Goal: Information Seeking & Learning: Learn about a topic

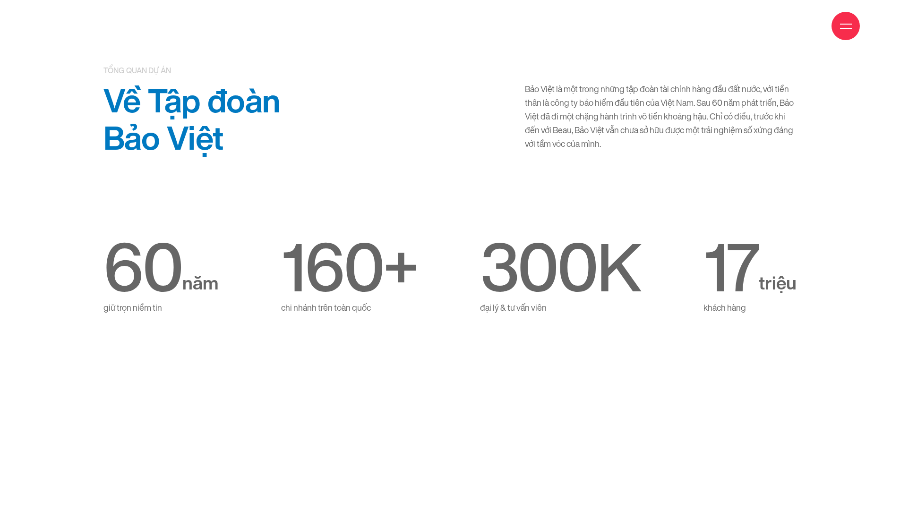
scroll to position [512, 0]
click at [459, 310] on div "60 năm giữ trọn niềm tin 160 + chi nhánh trên toàn quốc 300 K đại lý & tư vấn v…" at bounding box center [449, 275] width 693 height 80
click at [452, 304] on div "60 năm giữ trọn niềm tin 160 + chi nhánh trên toàn quốc 300 K đại lý & tư vấn v…" at bounding box center [449, 275] width 693 height 80
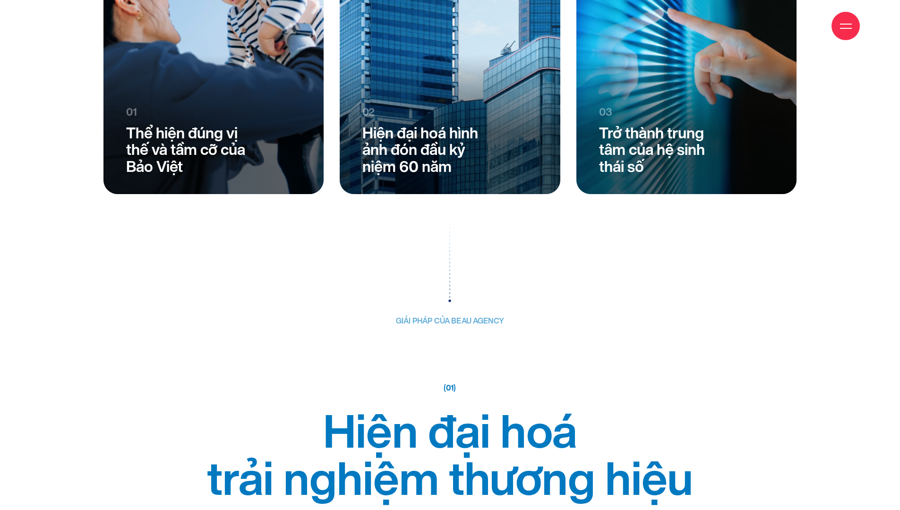
scroll to position [2327, 0]
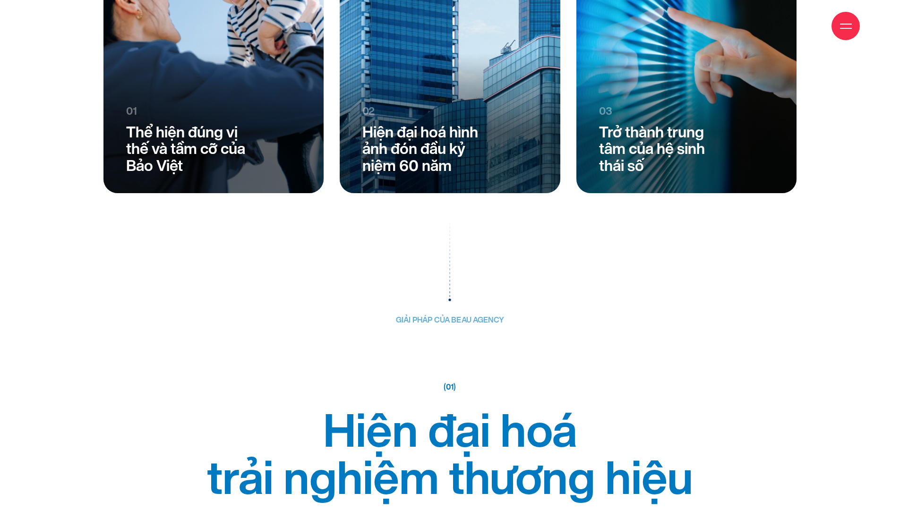
click at [450, 291] on img at bounding box center [449, 256] width 3 height 89
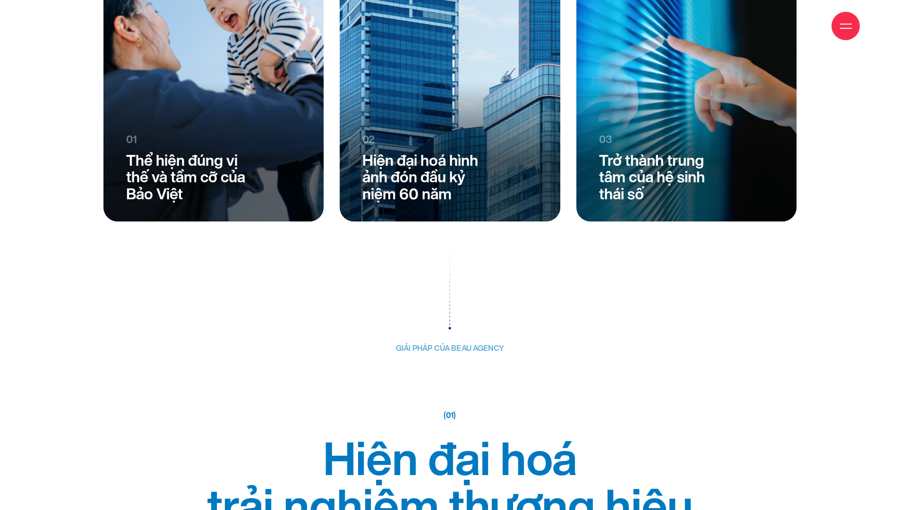
scroll to position [2299, 0]
click at [450, 330] on div "giải pháp của beau agency" at bounding box center [449, 296] width 553 height 113
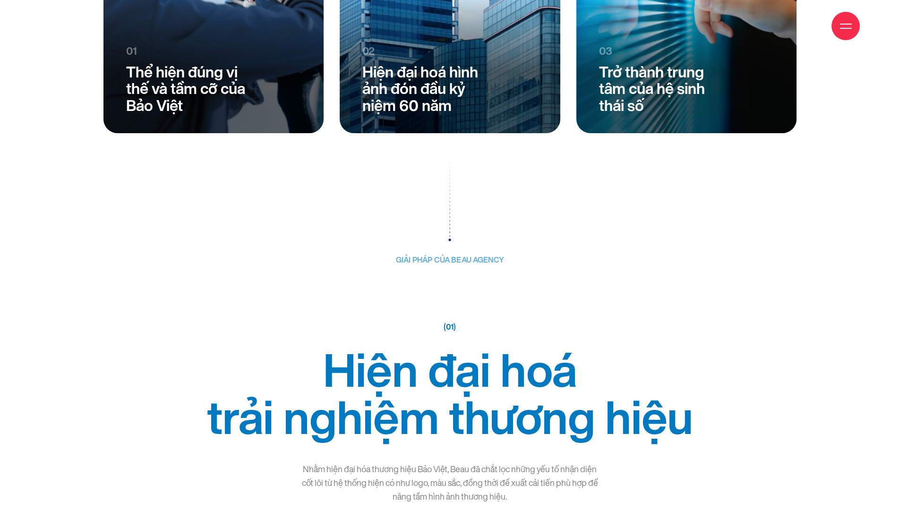
scroll to position [2386, 0]
click at [450, 330] on div "(01)" at bounding box center [449, 328] width 553 height 12
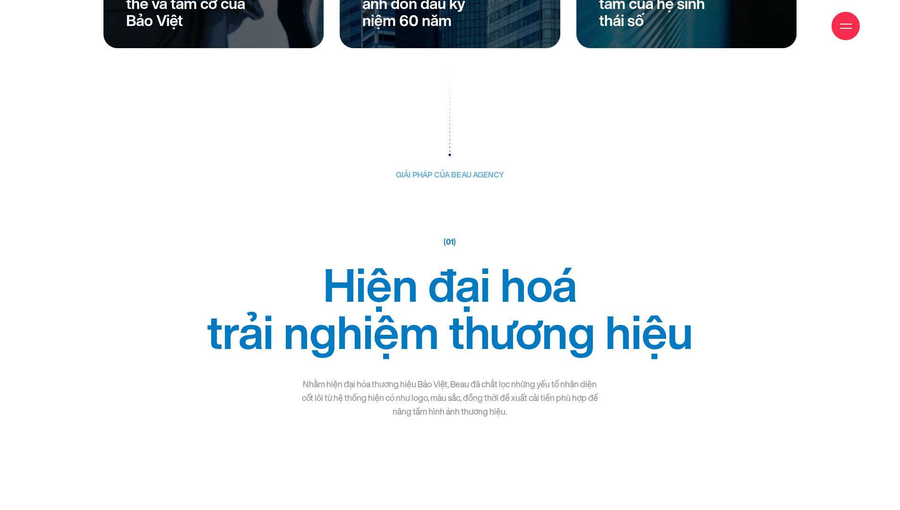
scroll to position [2472, 0]
click at [450, 330] on h2 "Hiện đại hoá trải nghiệm thương hiệu" at bounding box center [449, 309] width 553 height 94
drag, startPoint x: 448, startPoint y: 332, endPoint x: 440, endPoint y: 332, distance: 8.5
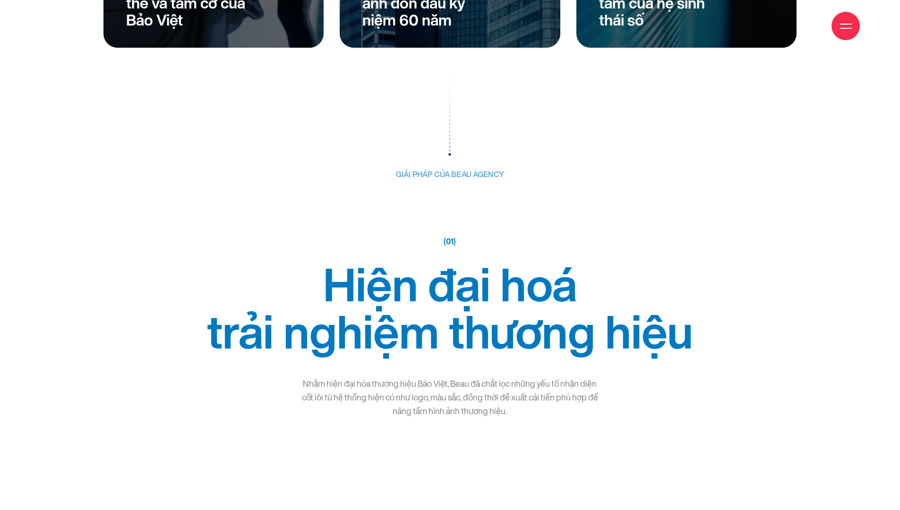
click at [440, 332] on h2 "Hiện đại hoá trải nghiệm thương hiệu" at bounding box center [449, 309] width 553 height 94
click at [444, 335] on h2 "Hiện đại hoá trải nghiệm thương hiệu" at bounding box center [449, 309] width 553 height 94
drag, startPoint x: 452, startPoint y: 331, endPoint x: 275, endPoint y: 343, distance: 176.6
click at [275, 343] on h2 "Hiện đại hoá trải nghiệm thương hiệu" at bounding box center [449, 309] width 553 height 94
click at [357, 334] on h2 "Hiện đại hoá trải nghiệm thương hiệu" at bounding box center [449, 309] width 553 height 94
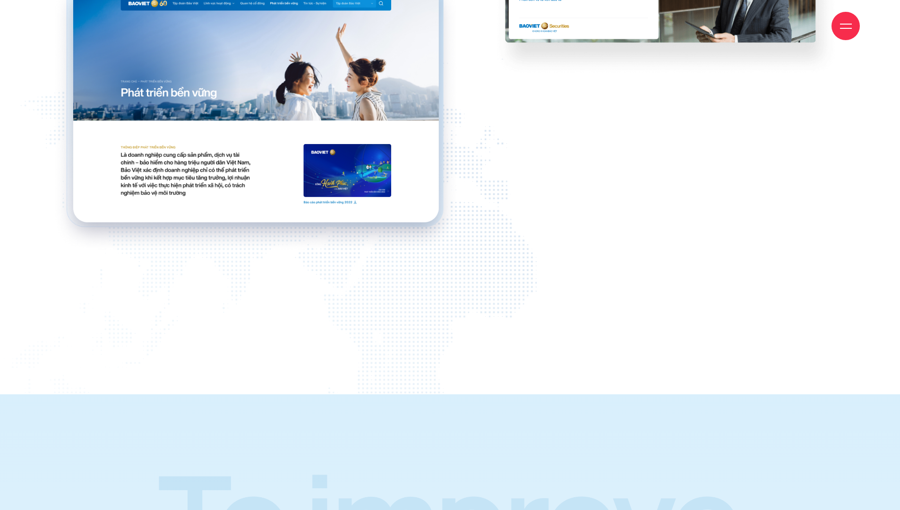
scroll to position [14418, 0]
click at [451, 203] on img at bounding box center [255, 113] width 407 height 278
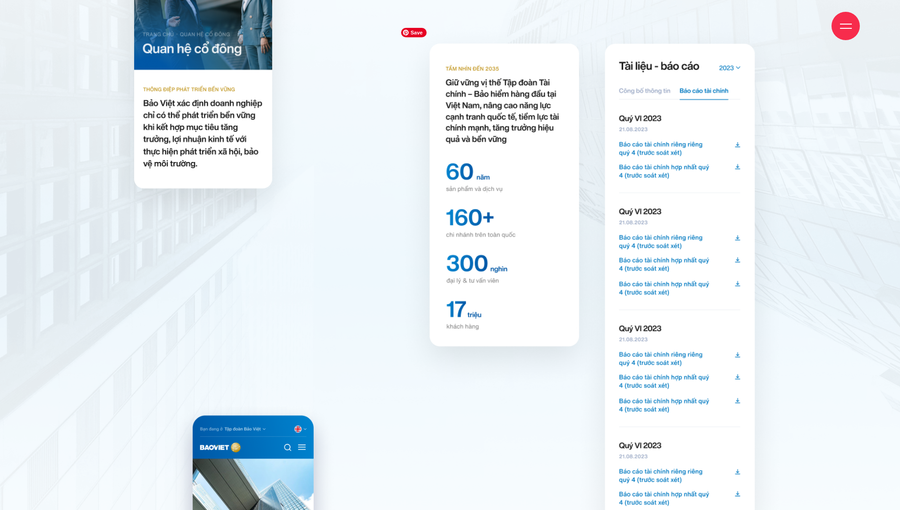
scroll to position [6582, 0]
click at [719, 236] on img at bounding box center [679, 295] width 216 height 546
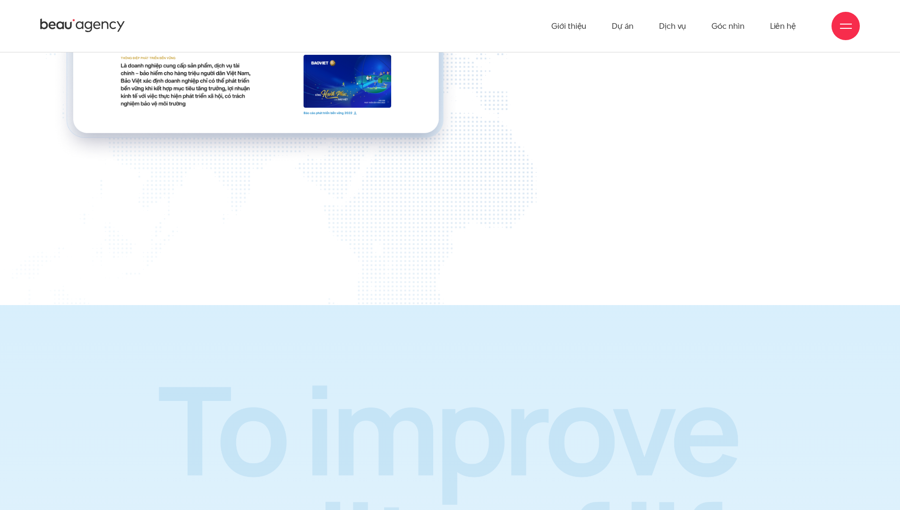
scroll to position [14507, 0]
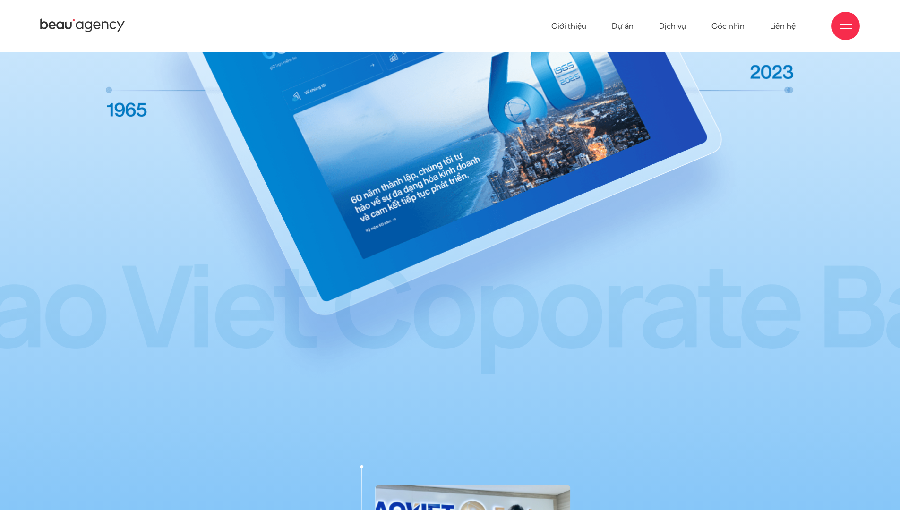
scroll to position [9177, 0]
click at [448, 309] on img at bounding box center [449, 121] width 693 height 527
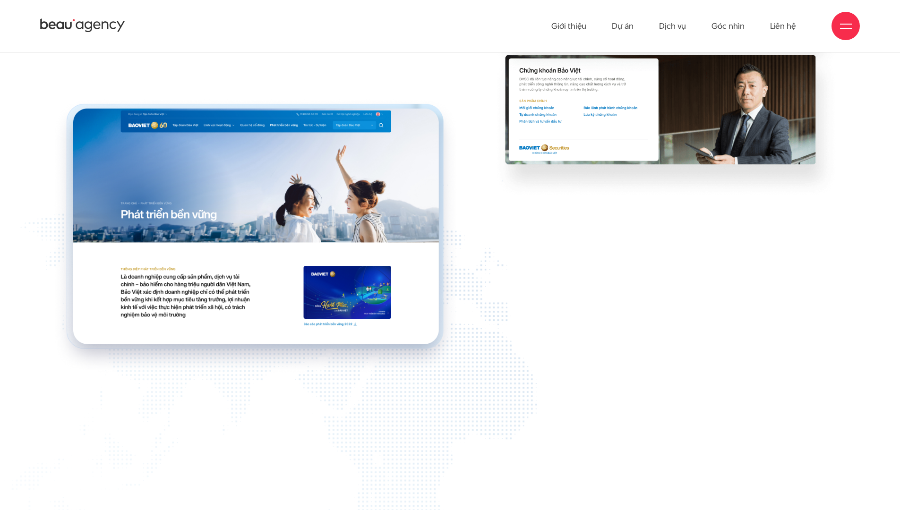
scroll to position [14295, 0]
click at [476, 134] on div at bounding box center [377, 236] width 407 height 278
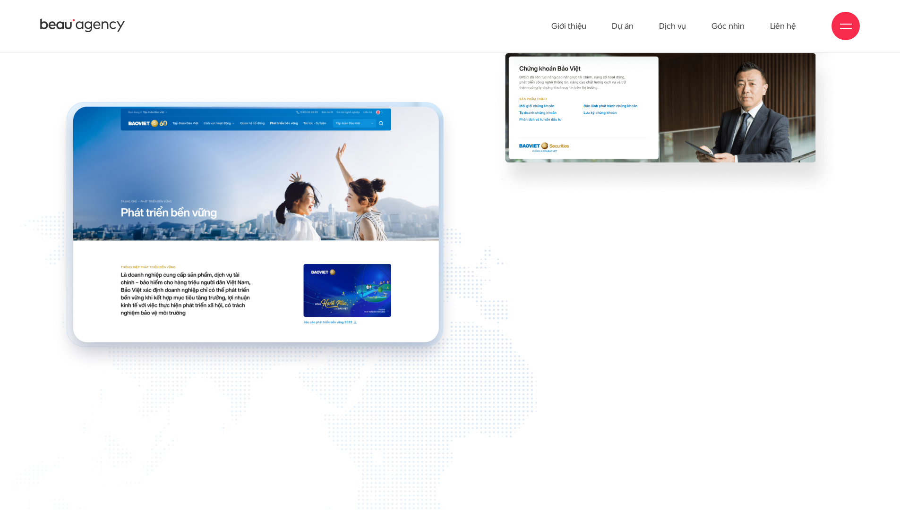
click at [528, 314] on div at bounding box center [377, 234] width 407 height 278
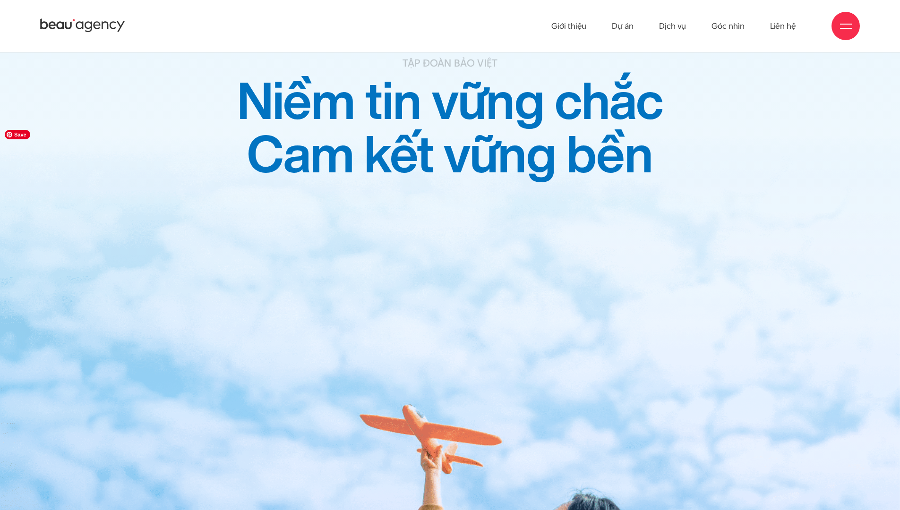
scroll to position [15519, 0]
click at [533, 333] on img at bounding box center [450, 455] width 900 height 637
click at [483, 311] on img at bounding box center [450, 455] width 900 height 637
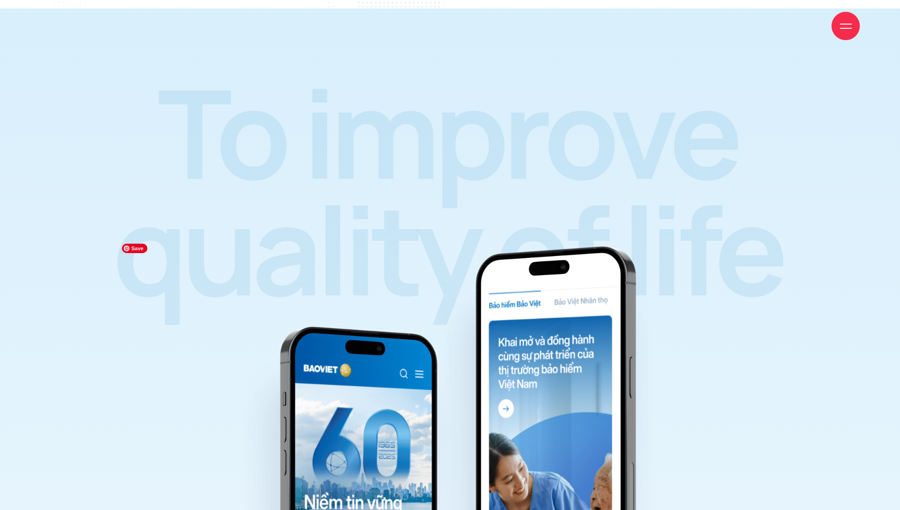
click at [458, 316] on img at bounding box center [450, 518] width 666 height 571
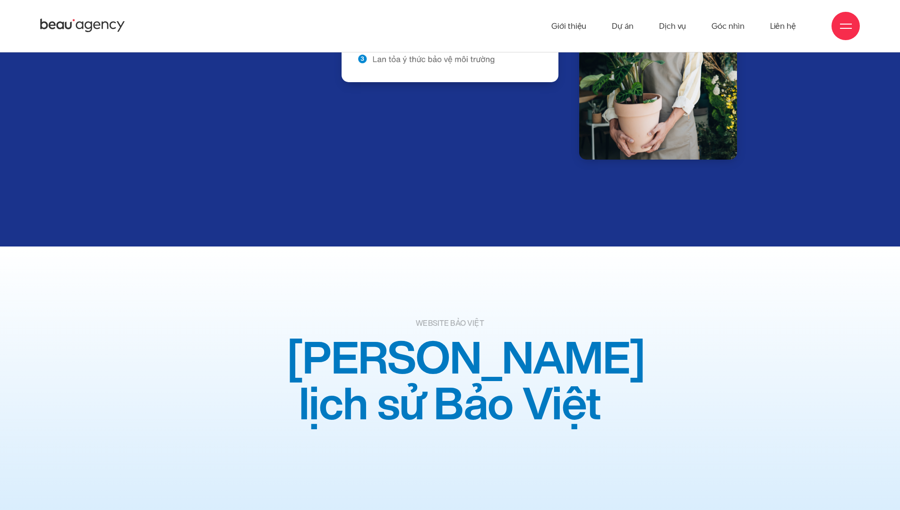
scroll to position [8588, 0]
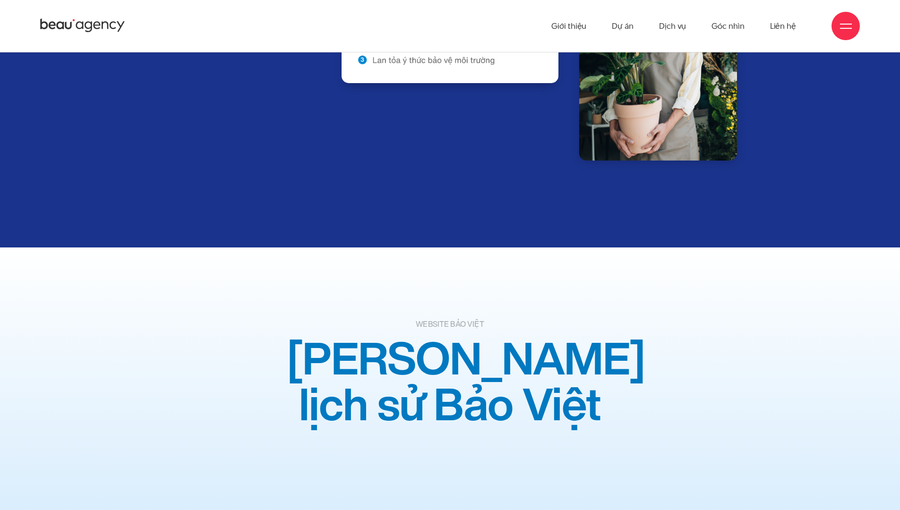
click at [452, 349] on h2 "Chặng đường lịch sử Bảo Việt" at bounding box center [450, 382] width 326 height 93
click at [451, 349] on h2 "Chặng đường lịch sử Bảo Việt" at bounding box center [450, 382] width 326 height 93
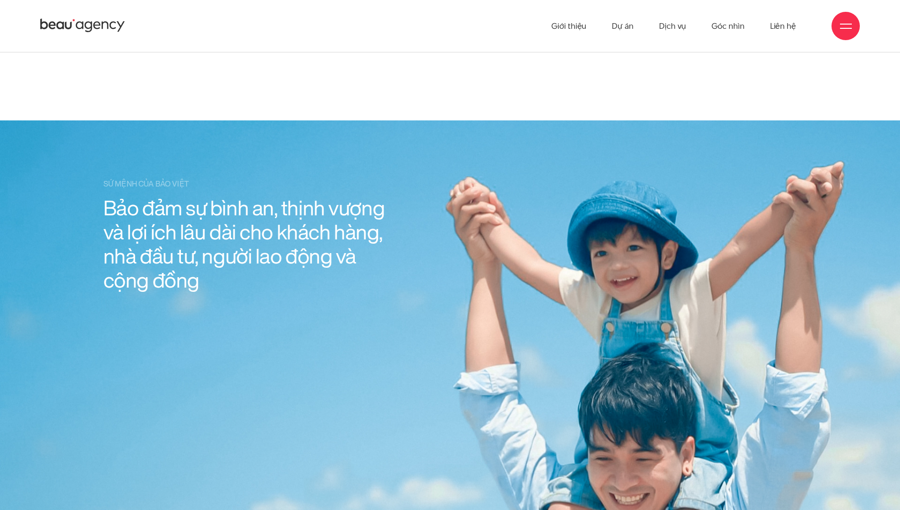
scroll to position [1362, 0]
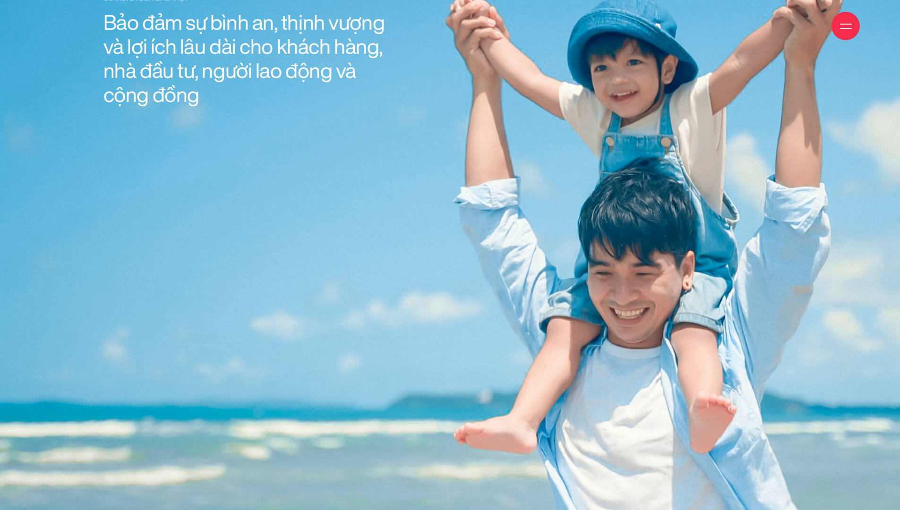
click at [653, 269] on div at bounding box center [450, 223] width 900 height 576
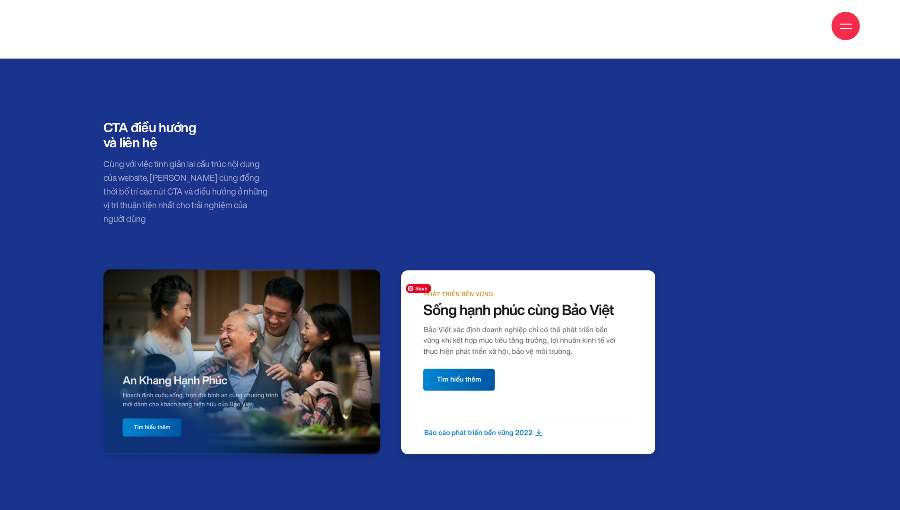
scroll to position [7875, 0]
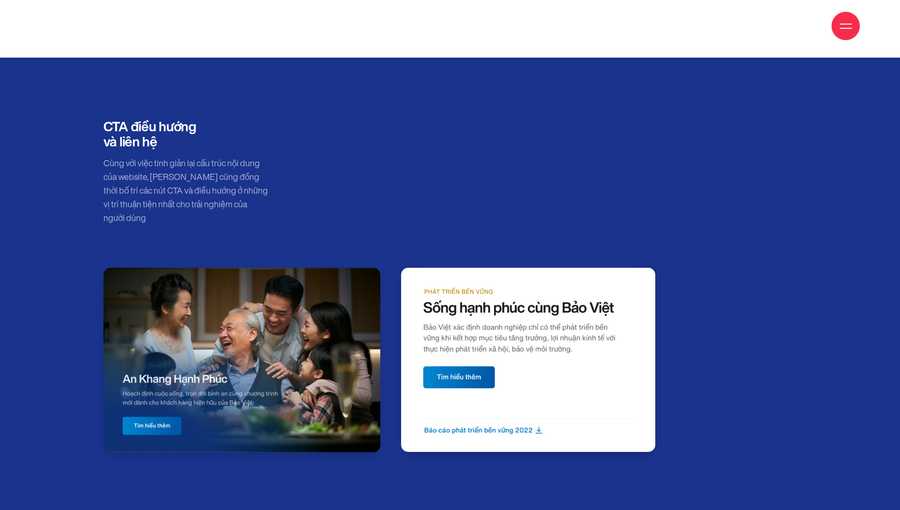
click at [423, 144] on div "CTA điều hướng và liên hệ Cùng với việc tinh giản lại cấu trúc nội dung của web…" at bounding box center [450, 193] width 703 height 149
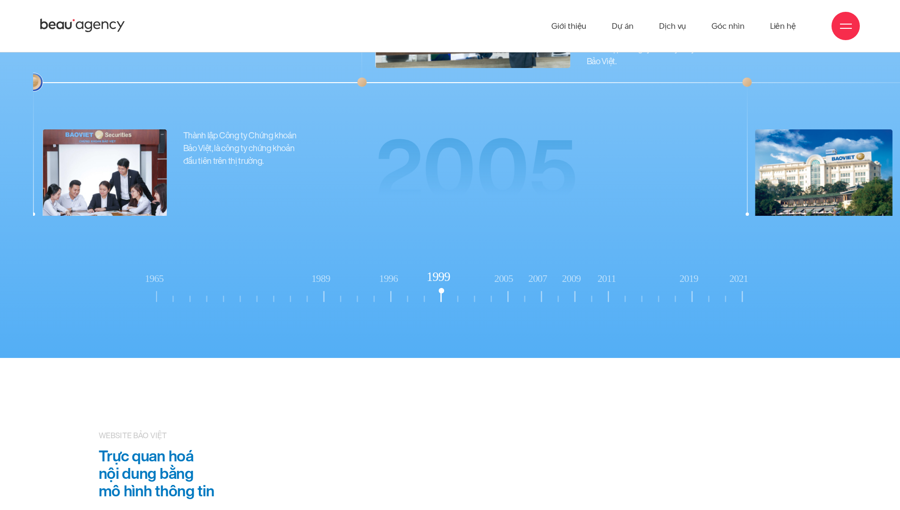
scroll to position [9693, 0]
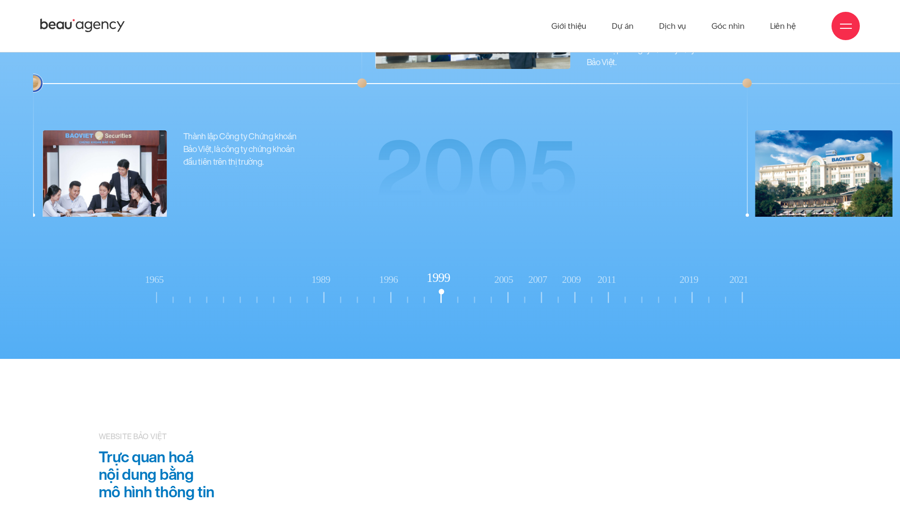
click at [508, 292] on rect at bounding box center [507, 297] width 1 height 11
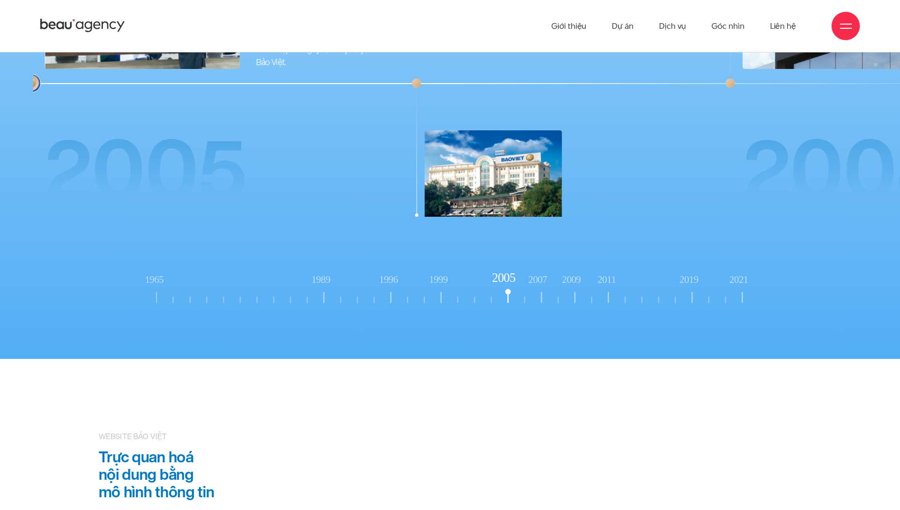
click at [539, 285] on rect at bounding box center [540, 290] width 23 height 30
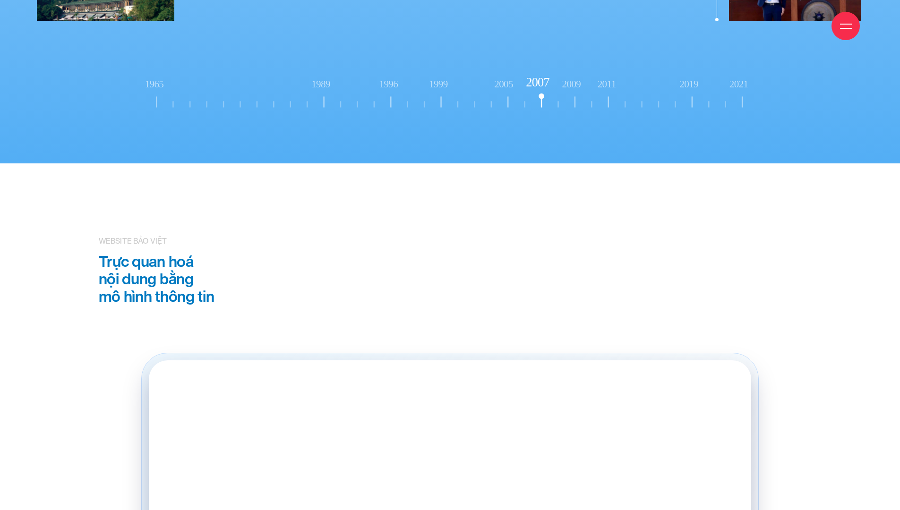
scroll to position [9889, 0]
click at [576, 90] on rect at bounding box center [575, 94] width 23 height 30
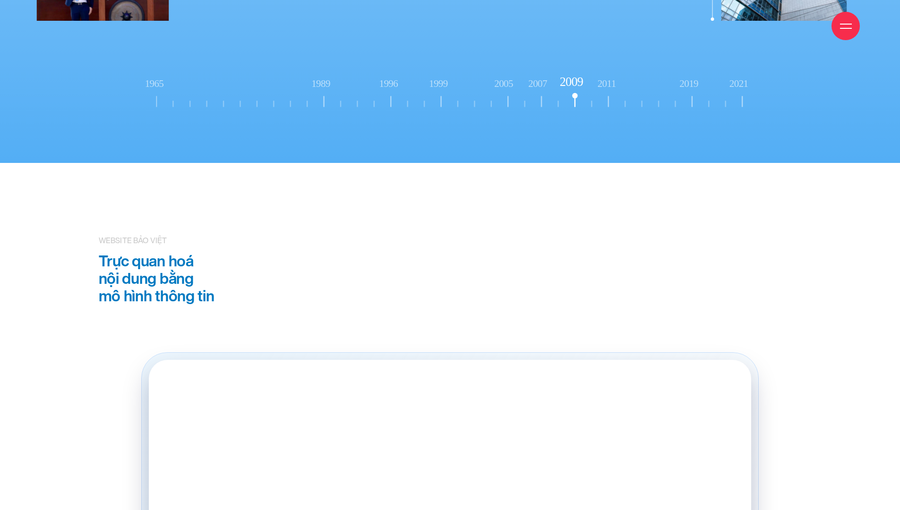
click at [608, 79] on rect at bounding box center [610, 94] width 23 height 30
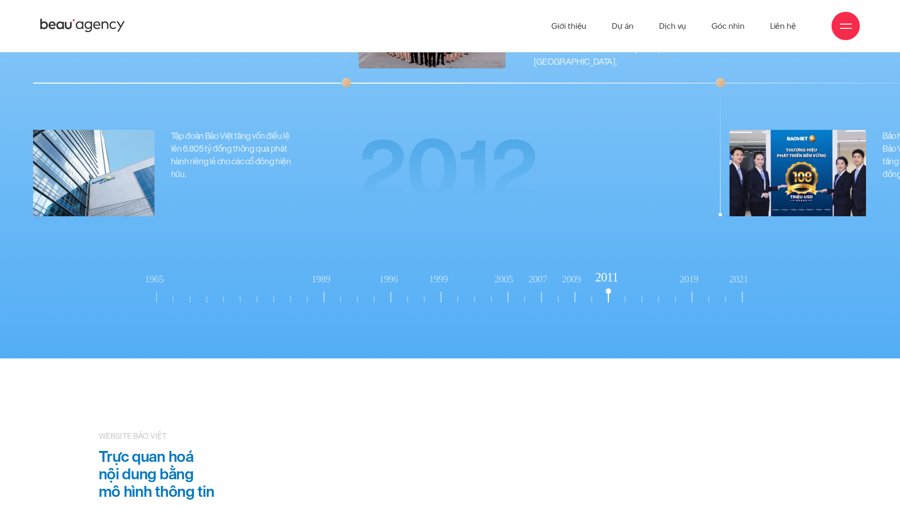
scroll to position [9693, 0]
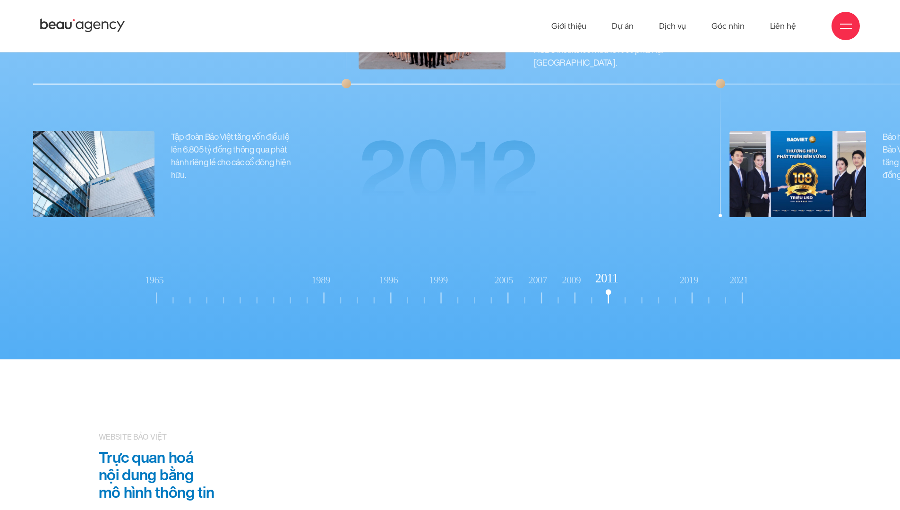
click at [689, 287] on rect at bounding box center [693, 290] width 23 height 30
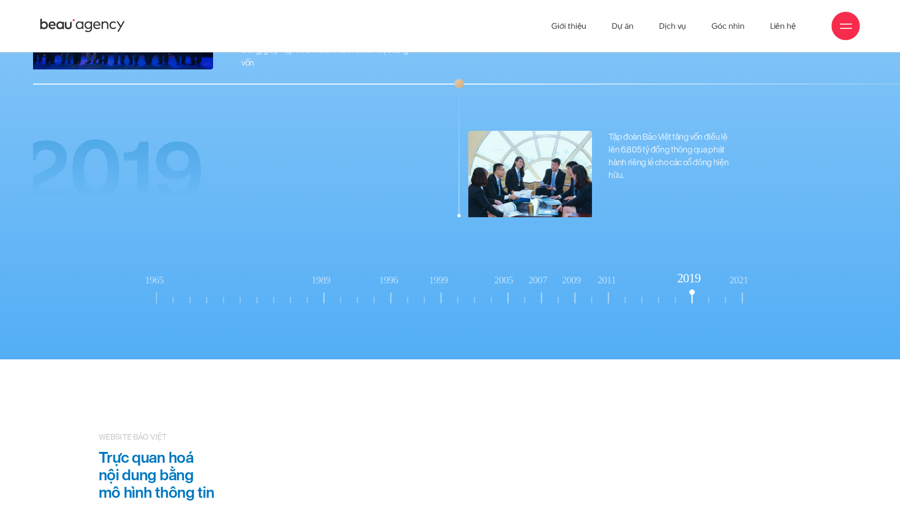
click at [742, 293] on rect at bounding box center [742, 298] width 1 height 11
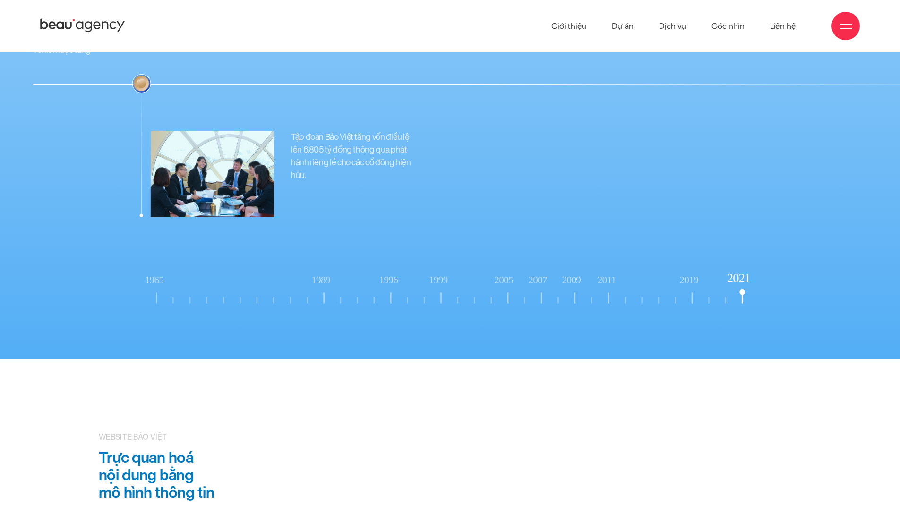
click at [498, 282] on rect at bounding box center [506, 290] width 23 height 30
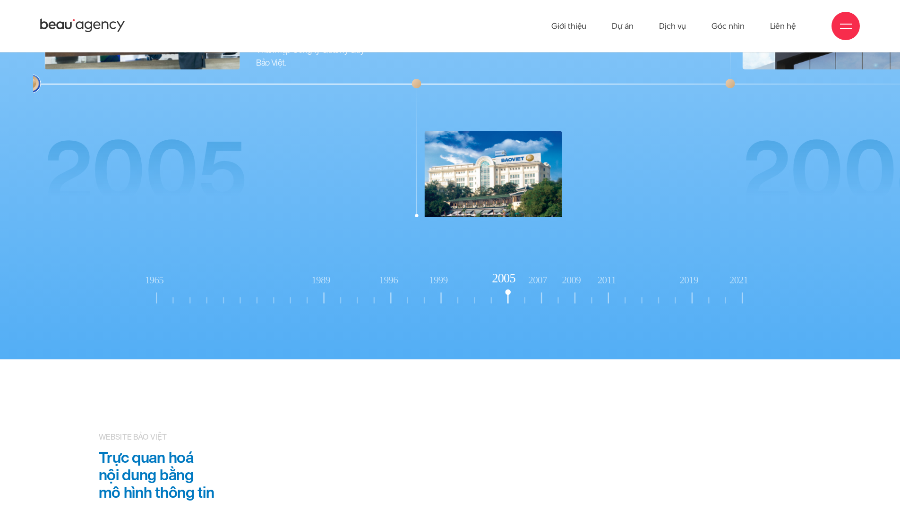
click at [326, 287] on rect at bounding box center [324, 290] width 23 height 30
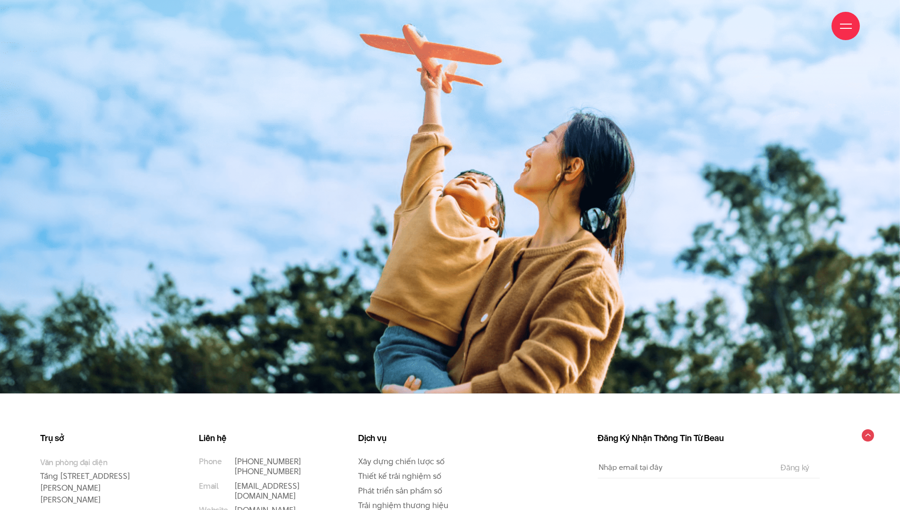
scroll to position [15901, 0]
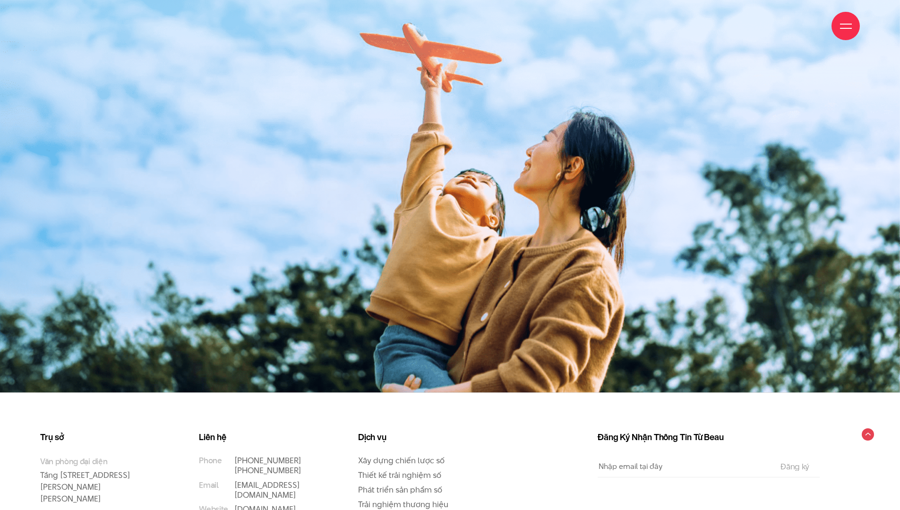
click at [428, 408] on div "Trụ sở Văn phòng đại diện Tầng 5, 33 Giang Văn Minh, Kim Mã, Ba Đình, Hà Nội Tr…" at bounding box center [450, 497] width 900 height 211
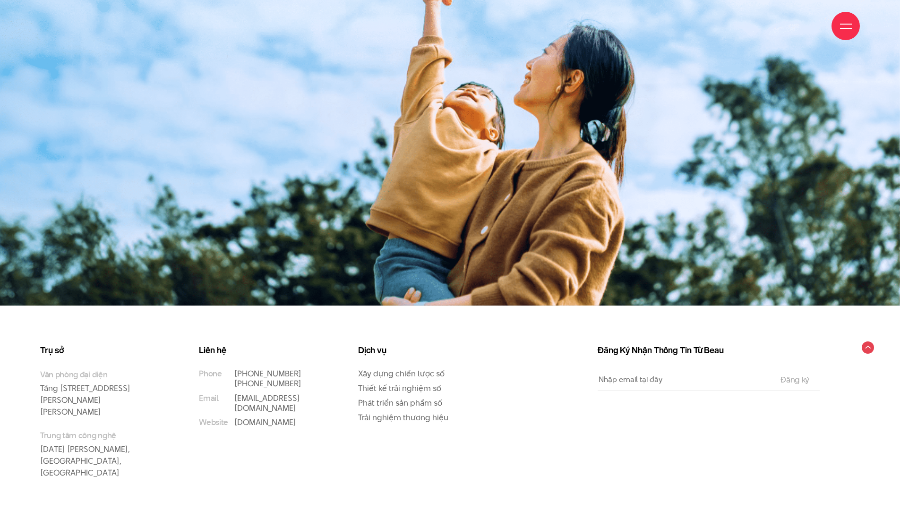
click at [458, 346] on h3 "Dịch vụ" at bounding box center [418, 351] width 121 height 10
click at [473, 332] on div "Trụ sở Văn phòng đại diện Tầng 5, 33 Giang Văn Minh, Kim Mã, Ba Đình, Hà Nội Tr…" at bounding box center [450, 410] width 900 height 211
click at [486, 345] on div "Dịch vụ Xây dựng chiến lược số Thiết kế trải nghiệm số Phát triển sản phẩm số T…" at bounding box center [425, 383] width 135 height 77
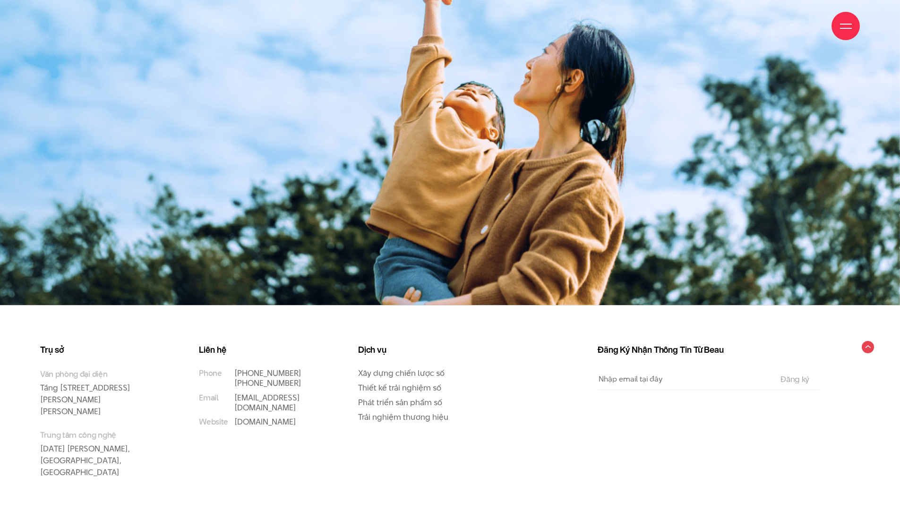
click at [488, 345] on div "Dịch vụ Xây dựng chiến lược số Thiết kế trải nghiệm số Phát triển sản phẩm số T…" at bounding box center [425, 383] width 135 height 77
click at [488, 359] on div "Dịch vụ Xây dựng chiến lược số Thiết kế trải nghiệm số Phát triển sản phẩm số T…" at bounding box center [425, 383] width 135 height 77
click at [486, 363] on div "Dịch vụ Xây dựng chiến lược số Thiết kế trải nghiệm số Phát triển sản phẩm số T…" at bounding box center [425, 383] width 135 height 77
click at [498, 345] on div "Dịch vụ Xây dựng chiến lược số Thiết kế trải nghiệm số Phát triển sản phẩm số T…" at bounding box center [425, 423] width 159 height 157
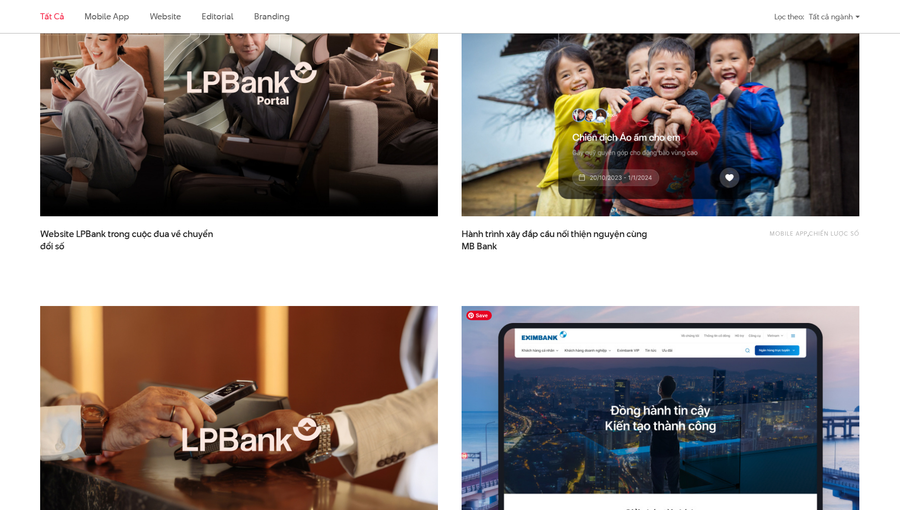
scroll to position [414, 0]
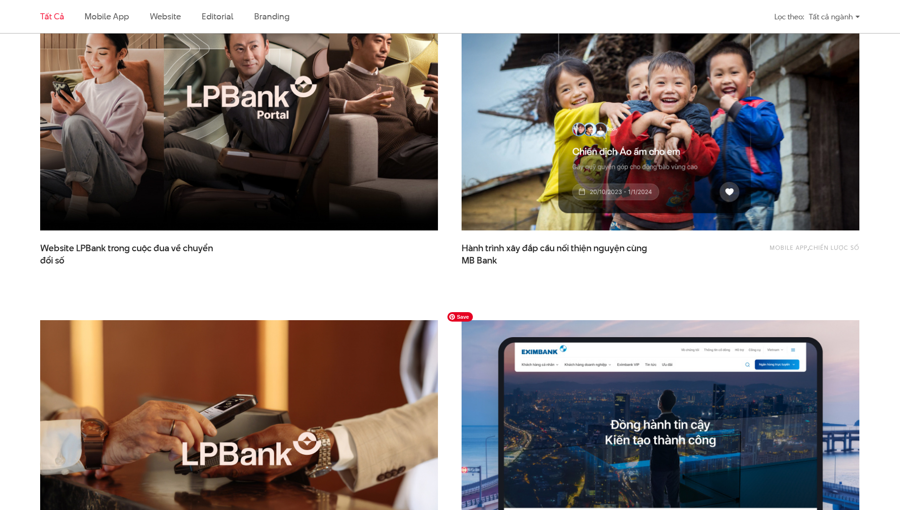
click at [648, 346] on img at bounding box center [660, 453] width 437 height 293
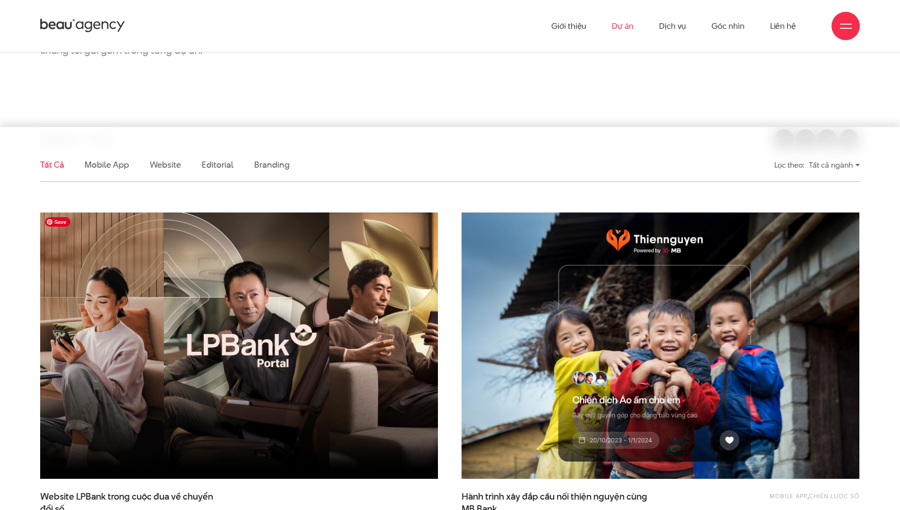
scroll to position [129, 0]
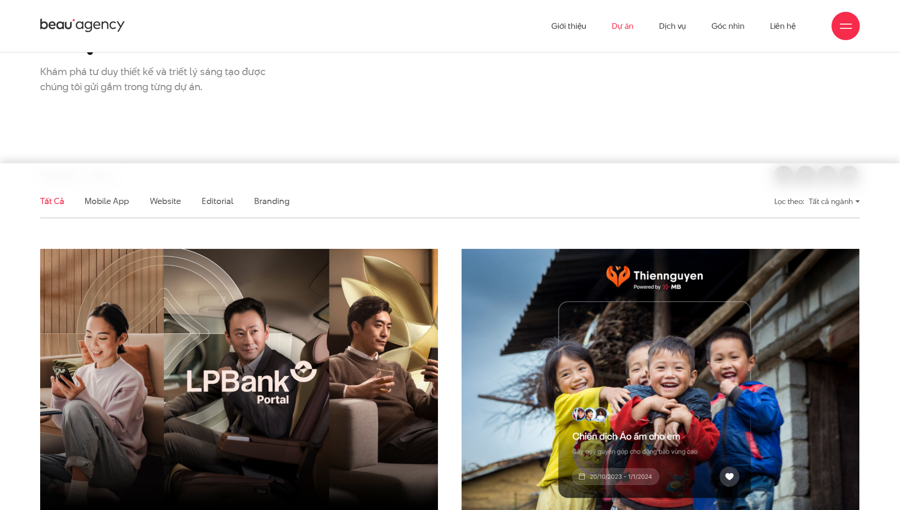
click at [147, 200] on ul "Tất cả Mobile app Website Editorial Branding" at bounding box center [344, 201] width 609 height 33
click at [157, 204] on link "Website" at bounding box center [165, 201] width 31 height 12
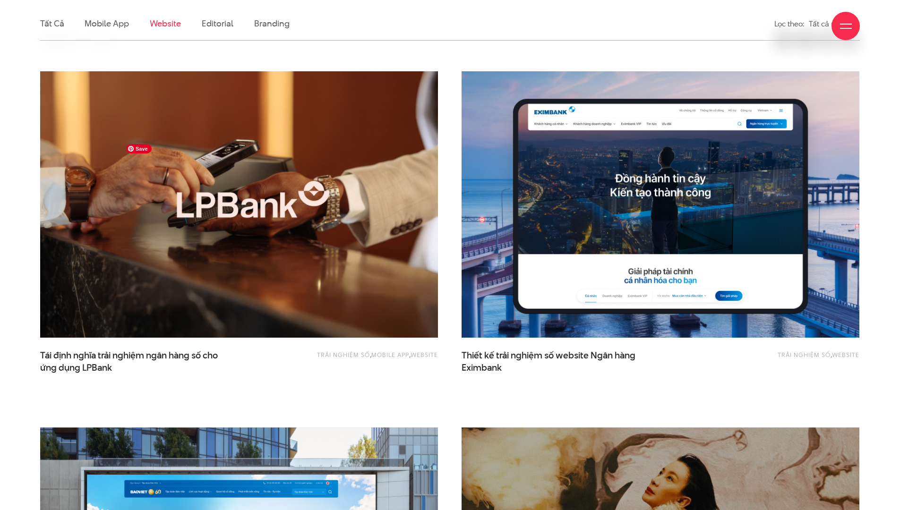
scroll to position [314, 0]
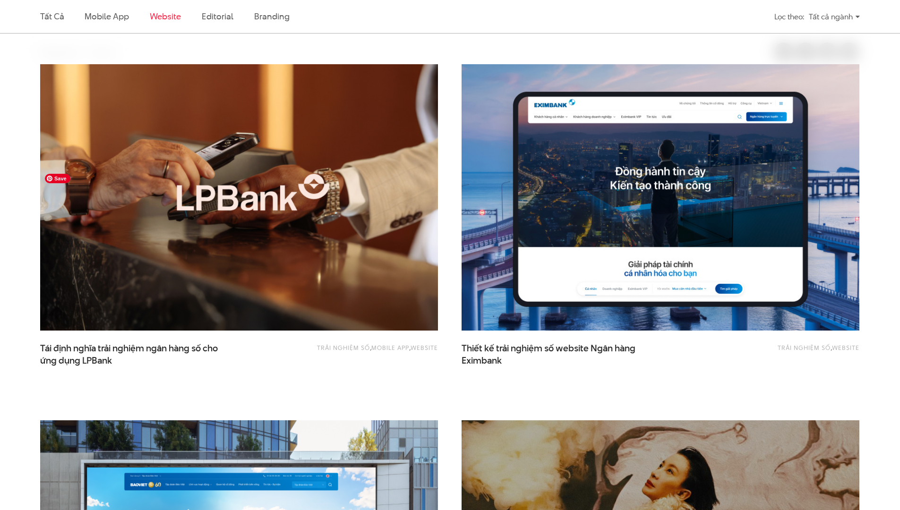
click at [193, 200] on img at bounding box center [238, 197] width 437 height 293
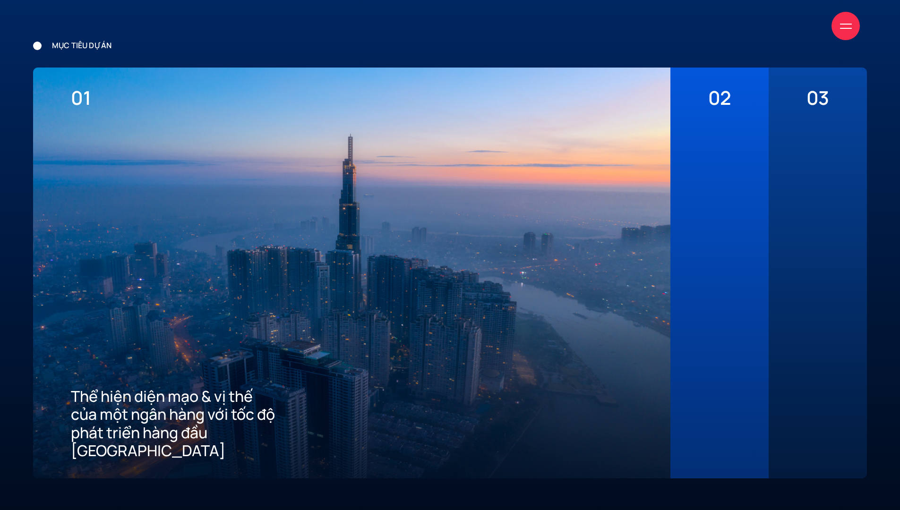
scroll to position [2570, 0]
click at [708, 264] on div at bounding box center [719, 284] width 23 height 350
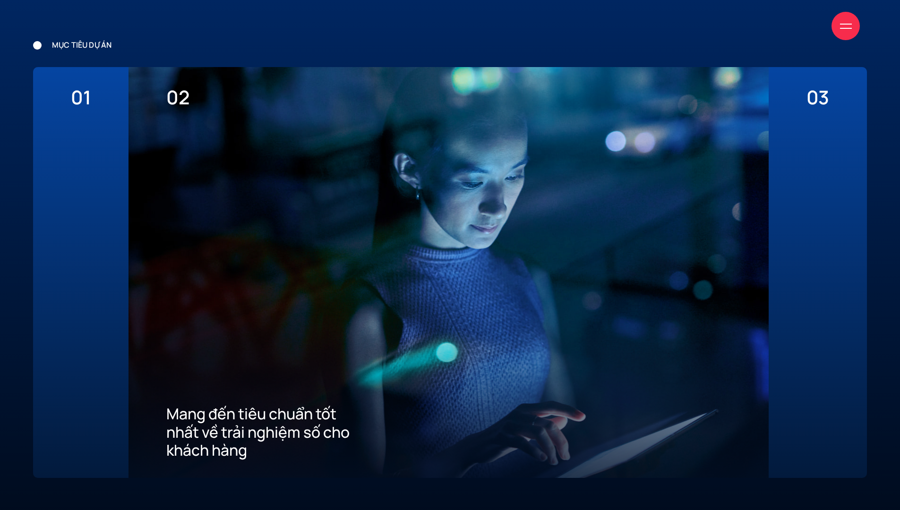
click at [775, 256] on div "03 Xây dựng ưu thế cạnh tranh thu hút khách hàng mới về App" at bounding box center [817, 272] width 98 height 411
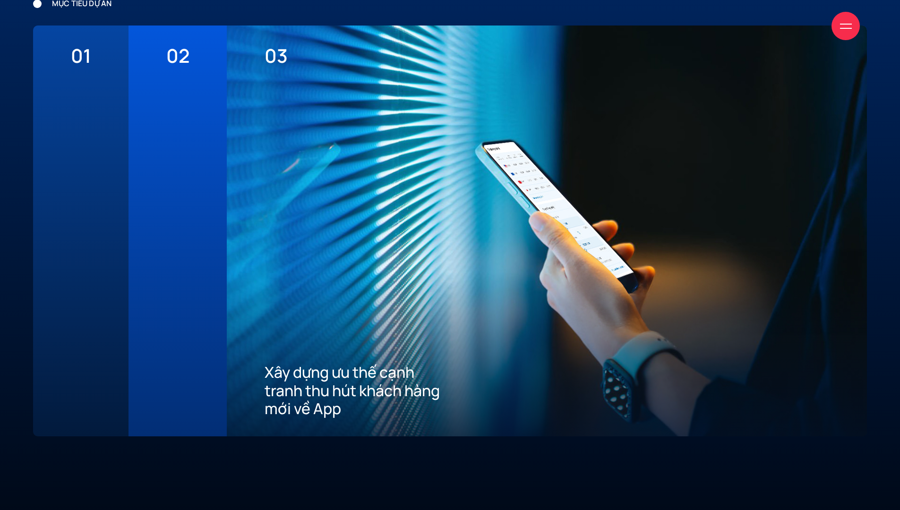
scroll to position [2612, 0]
click at [149, 307] on div "02 Mang đến tiêu chuẩn tốt nhất về trải nghiệm số cho khách hàng" at bounding box center [177, 230] width 98 height 411
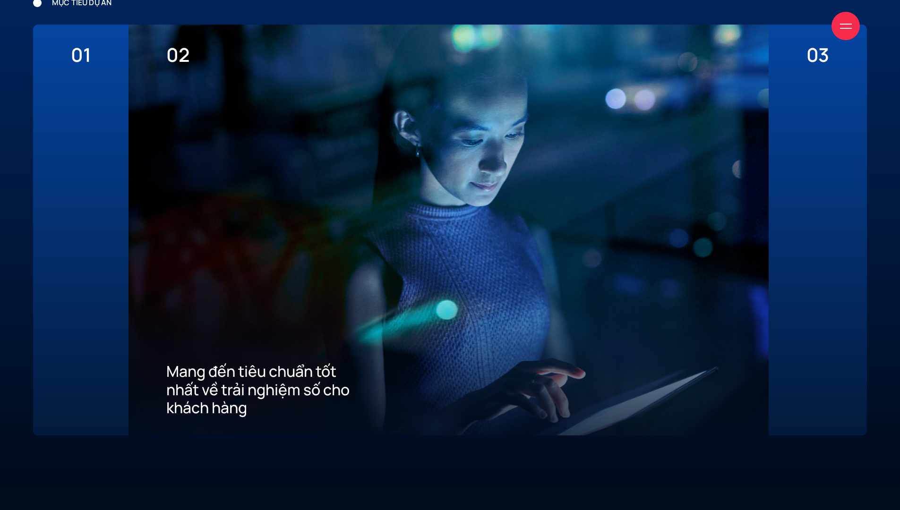
click at [97, 304] on div "01 Thể hiện diện mạo & vị thế của một ngân hàng với tốc độ phát triển hàng đầu …" at bounding box center [80, 230] width 95 height 411
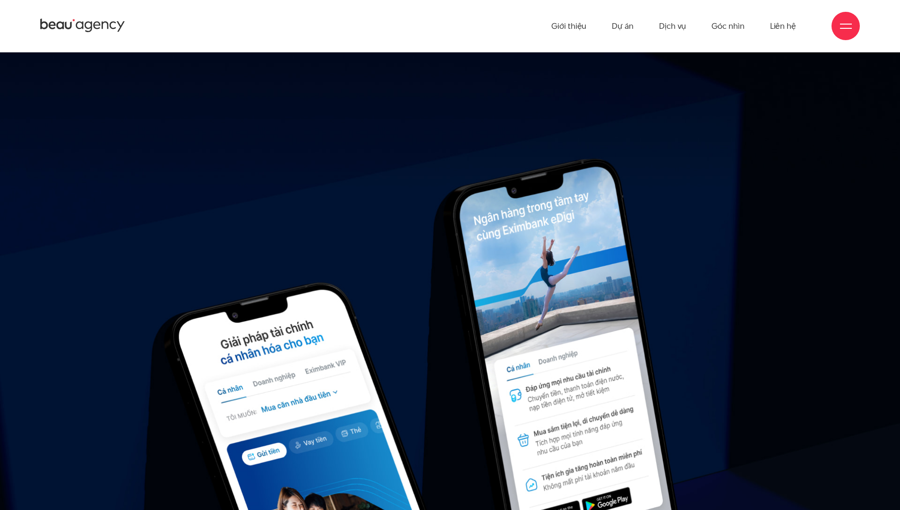
scroll to position [13177, 0]
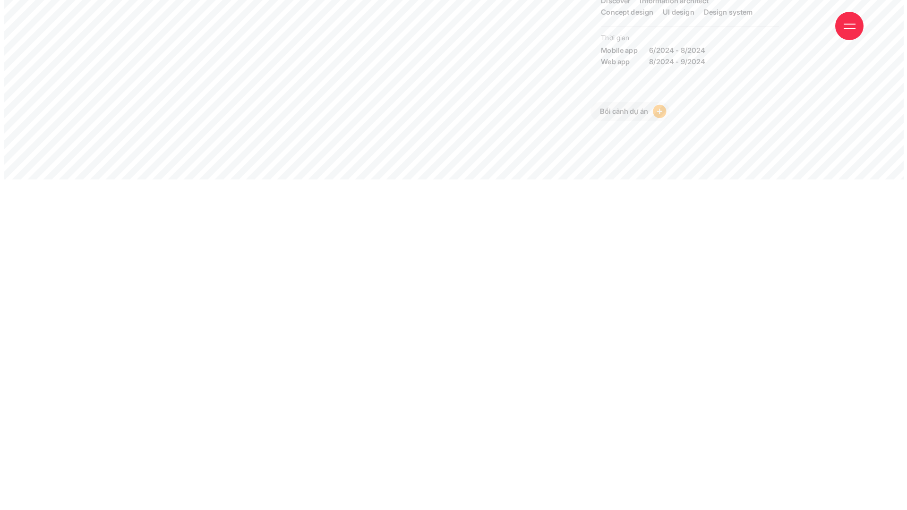
scroll to position [36, 0]
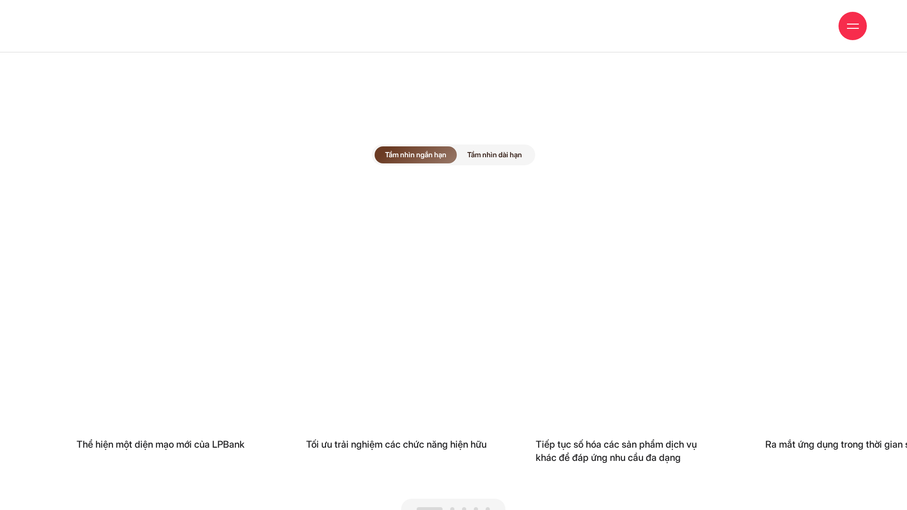
click at [492, 146] on span "Tầm nhìn dài hạn" at bounding box center [495, 154] width 76 height 17
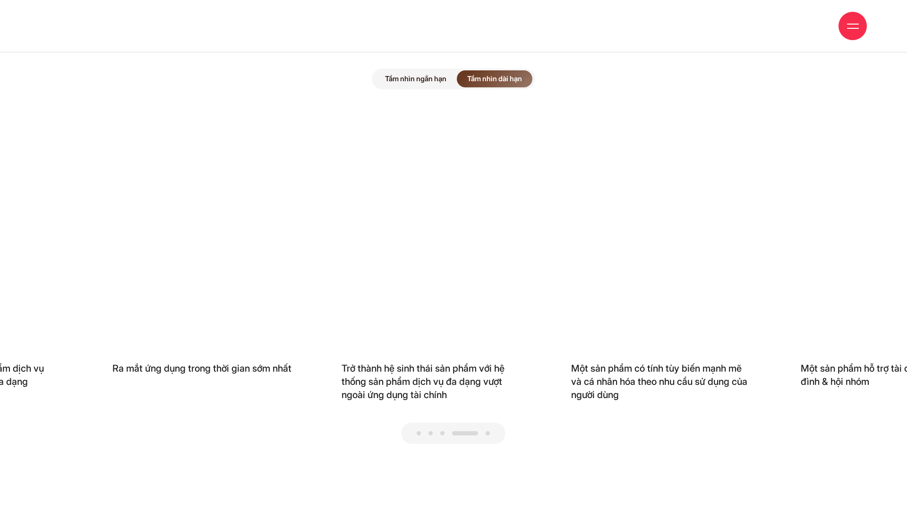
click at [424, 39] on div "Giới thiệu Dự án Dịch vụ Góc nhìn Liên hệ" at bounding box center [453, 26] width 827 height 52
click at [414, 42] on div "Giới thiệu Dự án Dịch vụ Góc nhìn Liên hệ" at bounding box center [453, 26] width 827 height 52
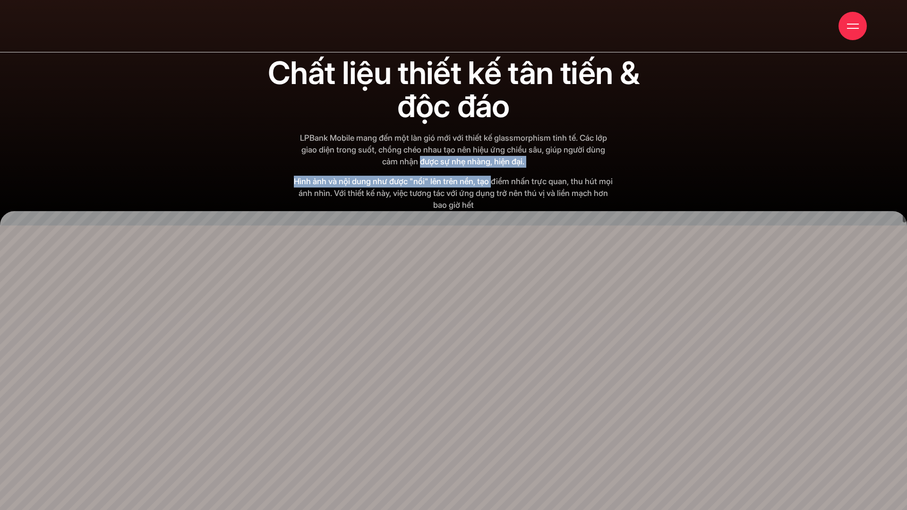
drag, startPoint x: 493, startPoint y: 142, endPoint x: 502, endPoint y: 146, distance: 10.6
click at [502, 146] on div "LPBank Mobile mang đến một làn gió mới với thiết kế glassmorphism tinh tế. Các …" at bounding box center [453, 171] width 319 height 79
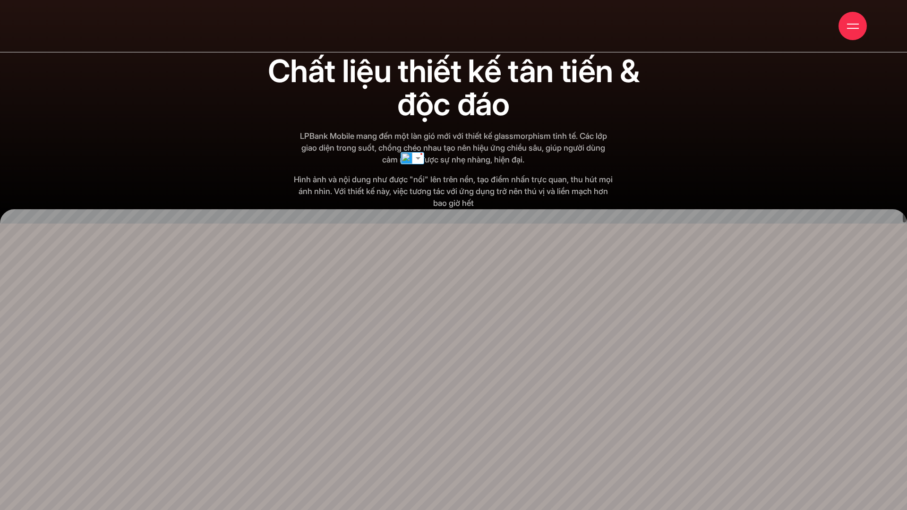
click at [516, 130] on p "LPBank Mobile mang đến một làn gió mới với thiết kế glassmorphism tinh tế. Các …" at bounding box center [453, 147] width 319 height 35
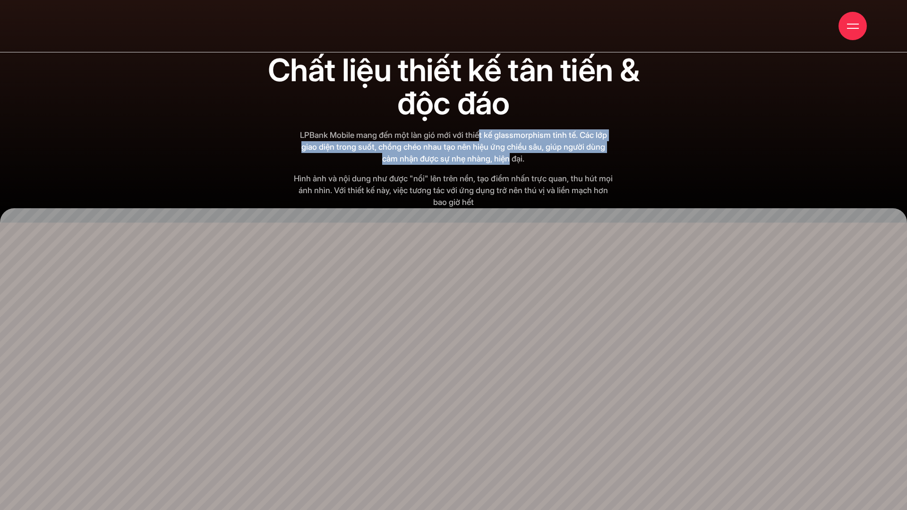
drag, startPoint x: 481, startPoint y: 94, endPoint x: 511, endPoint y: 126, distance: 43.8
click at [511, 129] on p "LPBank Mobile mang đến một làn gió mới với thiết kế glassmorphism tinh tế. Các …" at bounding box center [453, 146] width 319 height 35
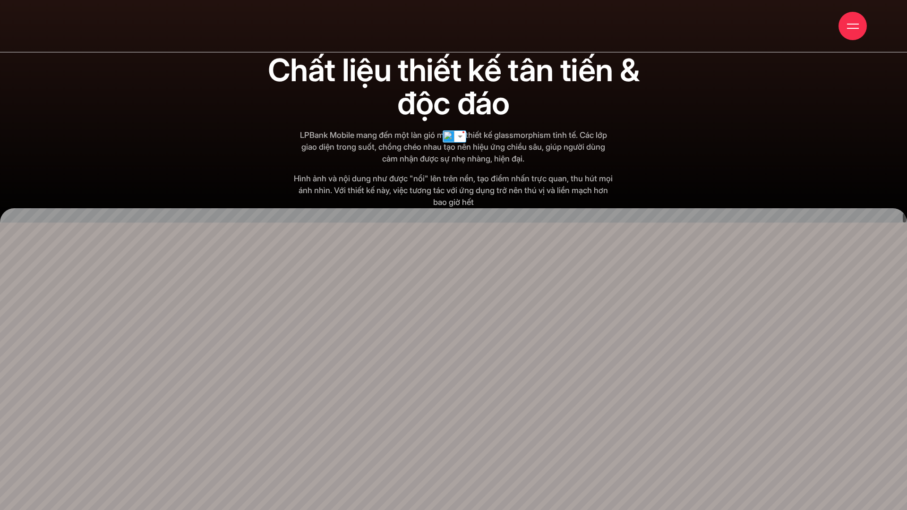
click at [520, 129] on div "LPBank Mobile mang đến một làn gió mới với thiết kế glassmorphism tinh tế. Các …" at bounding box center [453, 168] width 319 height 79
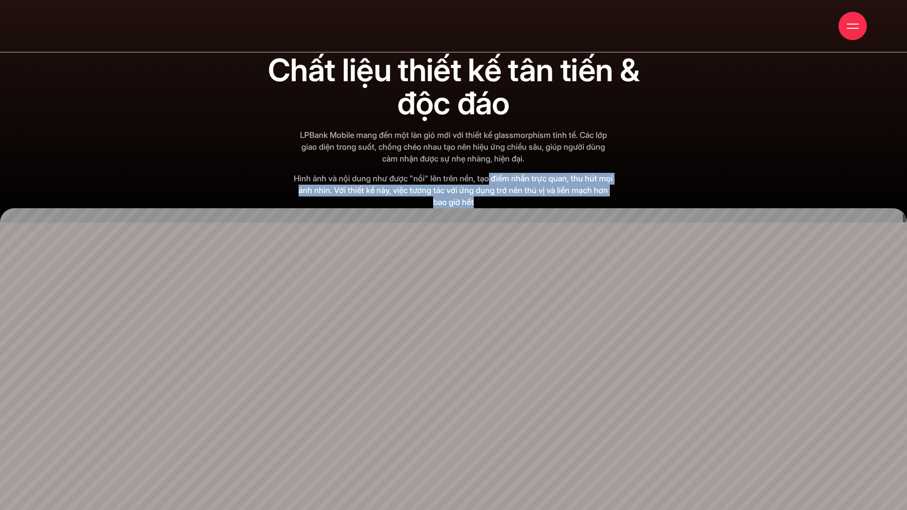
drag, startPoint x: 498, startPoint y: 140, endPoint x: 512, endPoint y: 165, distance: 28.9
click at [512, 173] on p "Hình ảnh và nội dung như được "nổi" lên trên nền, tạo điểm nhấn trực quan, thu …" at bounding box center [453, 190] width 319 height 35
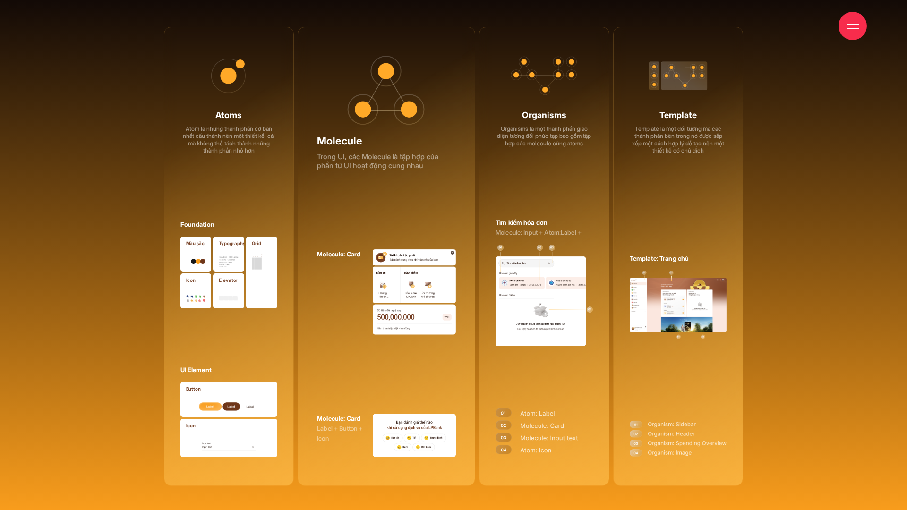
click at [478, 180] on div "Organisms Organisms là một thành phần giao diện tương đối phức tạp bao gồm tập …" at bounding box center [544, 256] width 134 height 459
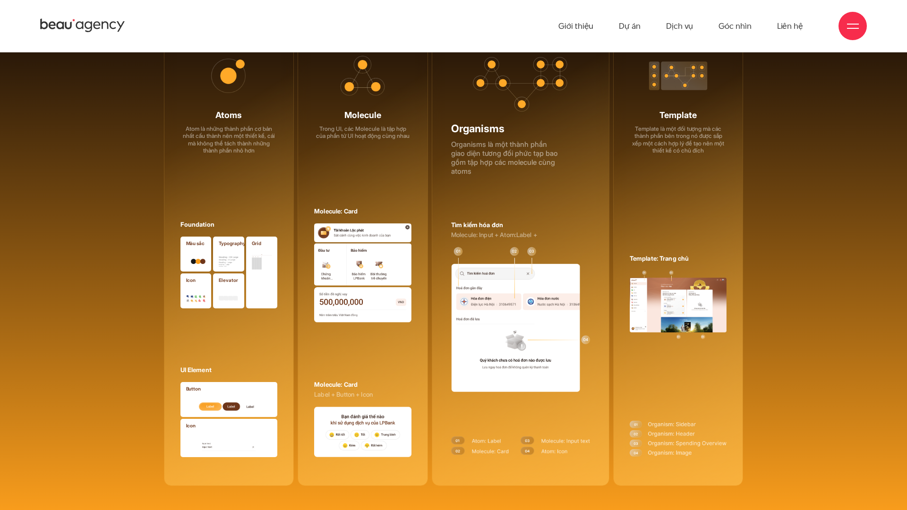
click at [380, 151] on div "Molecule Trong UI, các Molecule là tập hợp của phần tử UI hoạt động cùng nhau M…" at bounding box center [363, 256] width 130 height 459
click at [283, 149] on div "Atoms Atom là những thành phần cơ bản nhất cấu thành nên một thiết kế, cái mà k…" at bounding box center [229, 256] width 130 height 459
click at [463, 148] on div "Organisms Organisms là một thành phần giao diện tương đối phức tạp bao gồm tập …" at bounding box center [521, 256] width 178 height 459
click at [669, 155] on div "Template Template là một đối tượng mà các thành phần bên trong nó được sắp xếp …" at bounding box center [678, 256] width 130 height 459
click at [403, 135] on div "Molecule Trong UI, các Molecule là tập hợp của phần tử UI hoạt động cùng nhau M…" at bounding box center [363, 256] width 130 height 459
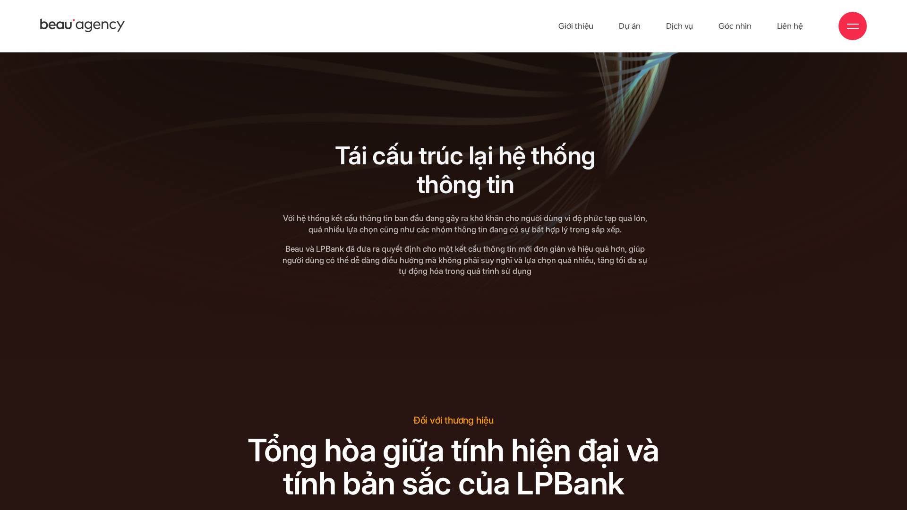
click at [701, 119] on div "Tái cấu trúc lại hệ thống thông tin Tái cấu trúc lại hệ thống thông tin Với hệ …" at bounding box center [454, 193] width 798 height 169
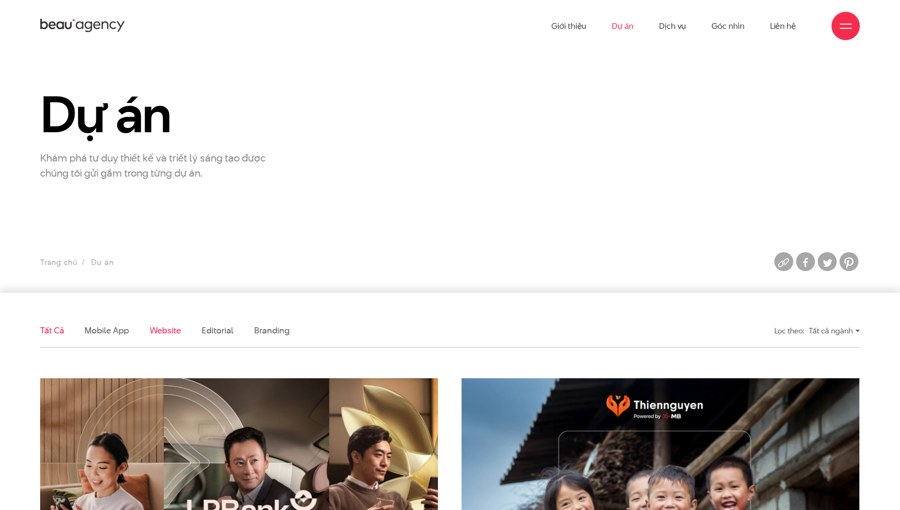
click at [159, 328] on link "Website" at bounding box center [165, 330] width 31 height 12
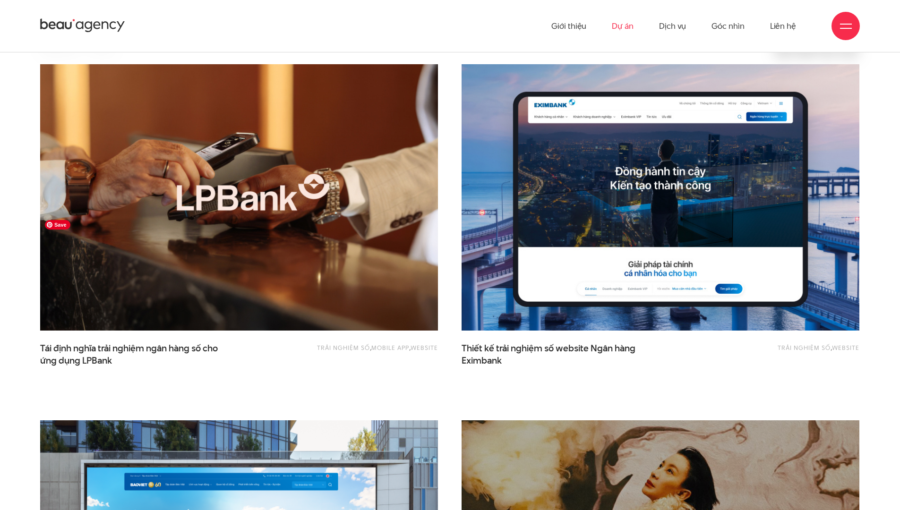
scroll to position [215, 0]
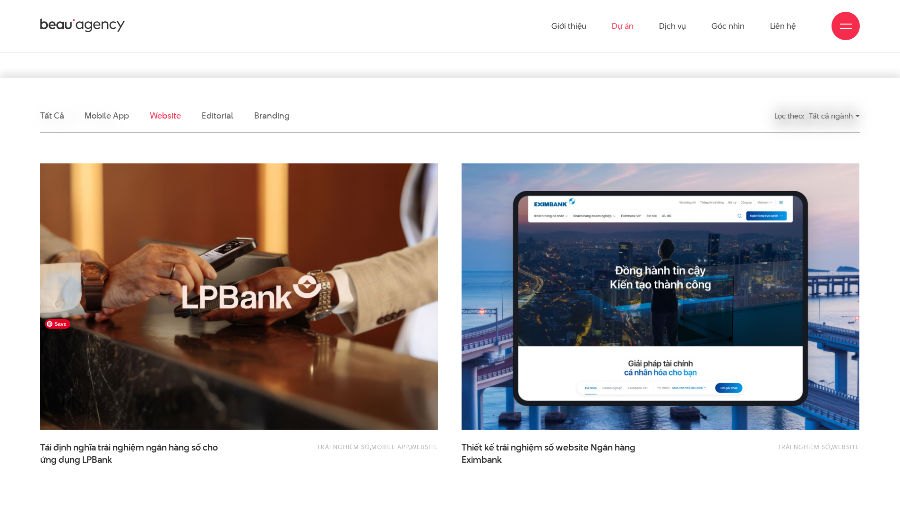
click at [101, 123] on li "Mobile app" at bounding box center [107, 115] width 44 height 33
click at [103, 119] on link "Mobile app" at bounding box center [107, 116] width 44 height 12
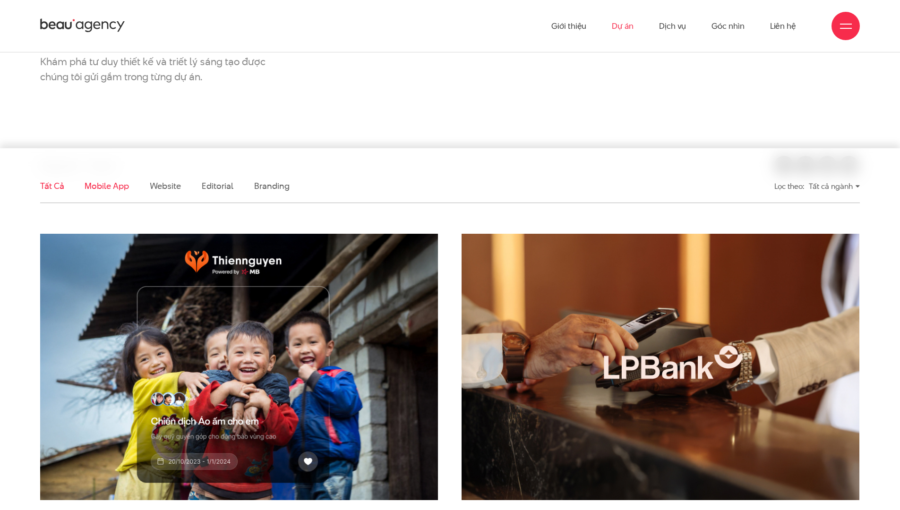
click at [48, 185] on link "Tất cả" at bounding box center [52, 186] width 24 height 12
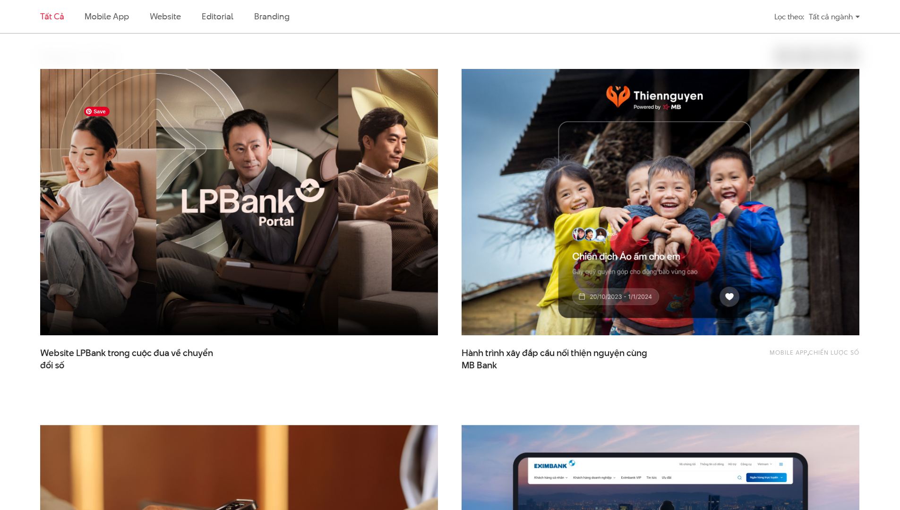
scroll to position [314, 0]
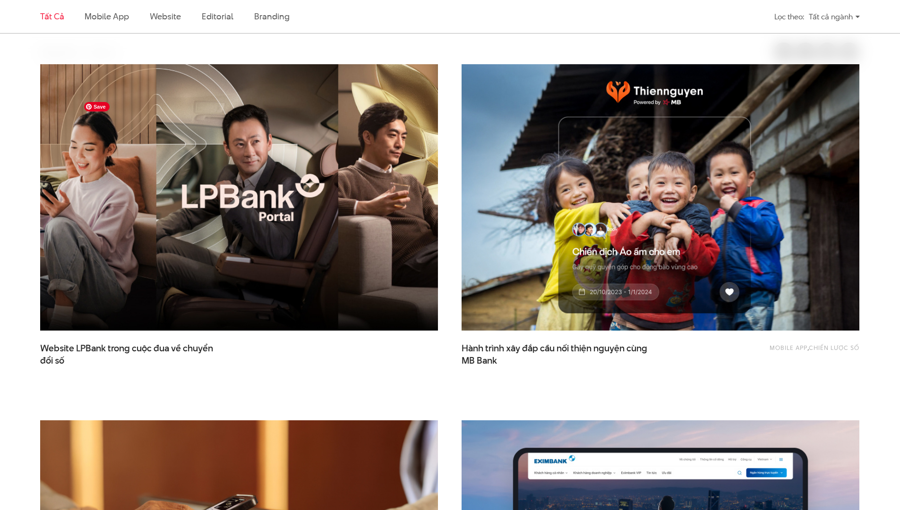
click at [242, 190] on img at bounding box center [238, 197] width 437 height 293
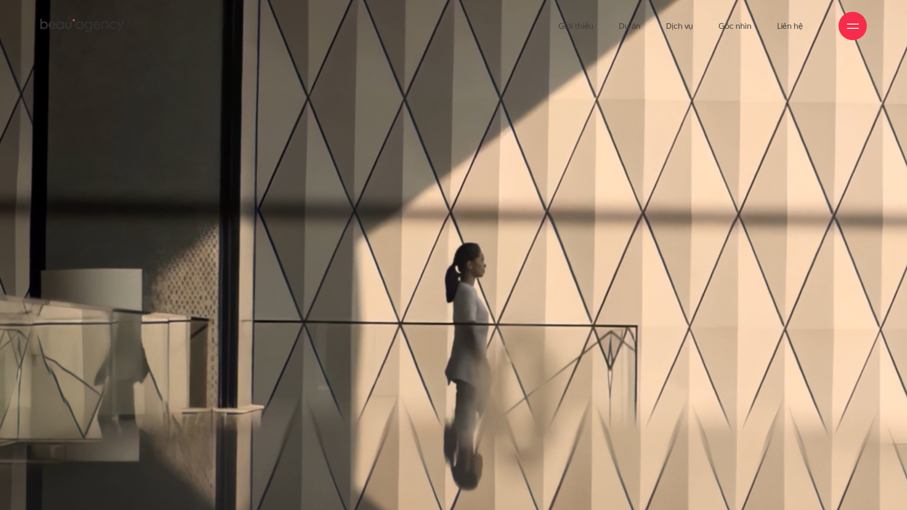
click at [494, 103] on div at bounding box center [453, 262] width 1179 height 723
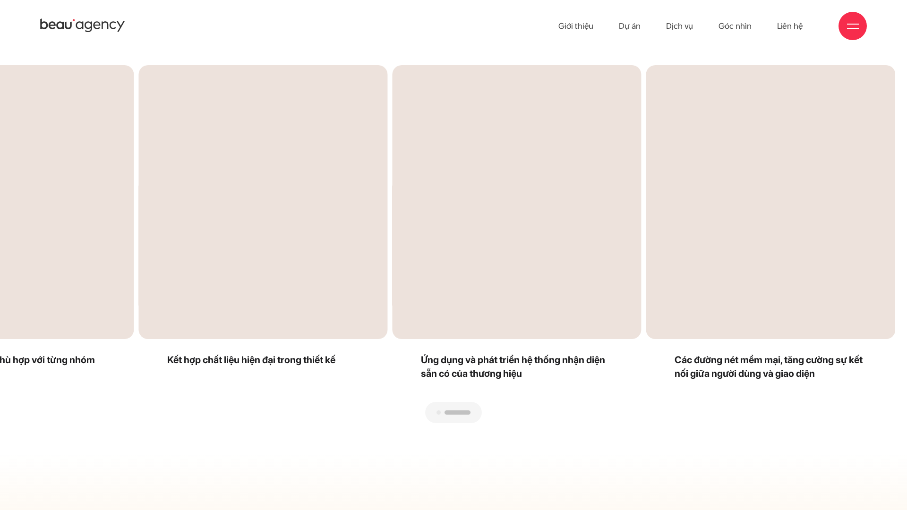
click at [103, 306] on div "Previous slide" at bounding box center [233, 244] width 442 height 358
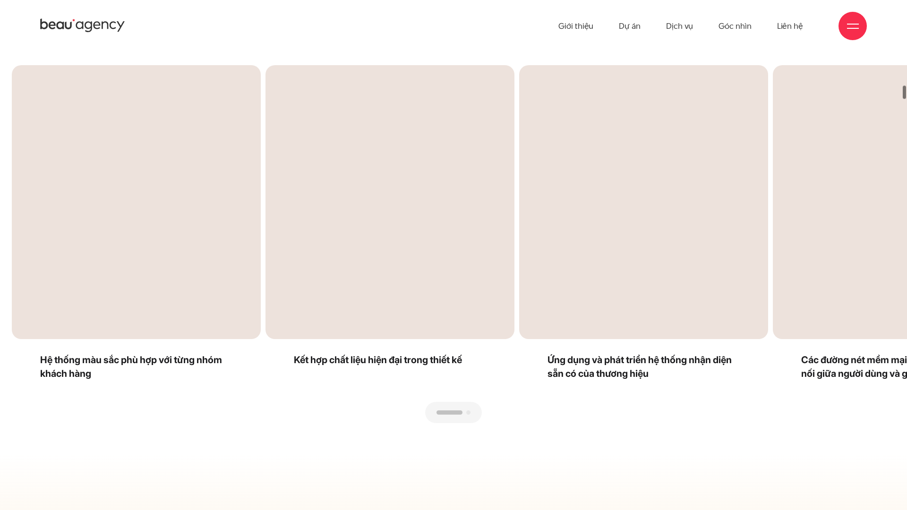
click at [589, 243] on div "Next slide" at bounding box center [674, 244] width 442 height 358
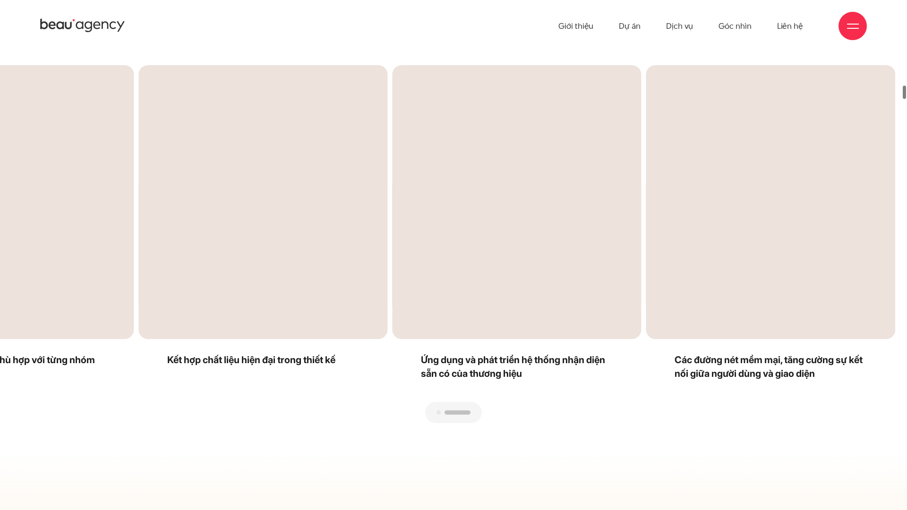
click at [708, 229] on div "Next slide" at bounding box center [674, 244] width 442 height 358
click at [674, 237] on div "Next slide" at bounding box center [674, 244] width 442 height 358
click at [709, 240] on div "Next slide" at bounding box center [674, 244] width 442 height 358
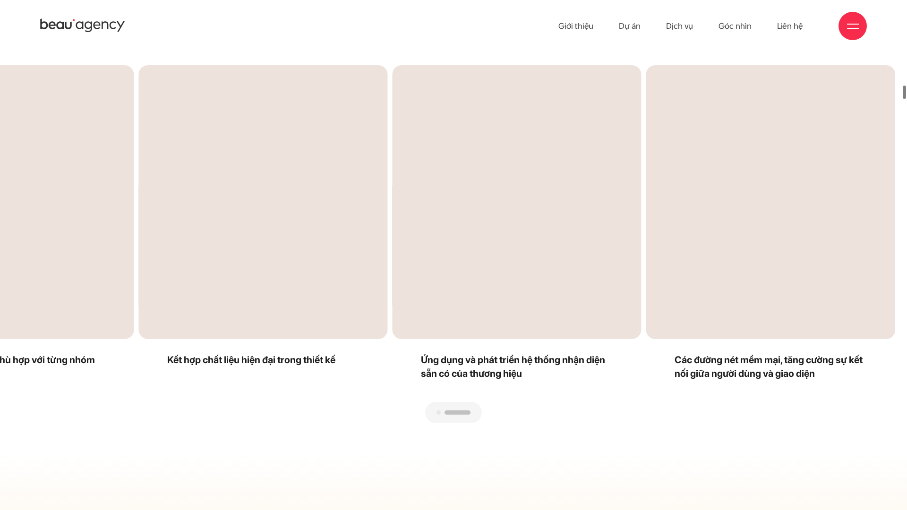
click at [537, 9] on div "Giới thiệu Dự án Dịch vụ Góc nhìn Liên hệ" at bounding box center [453, 26] width 827 height 52
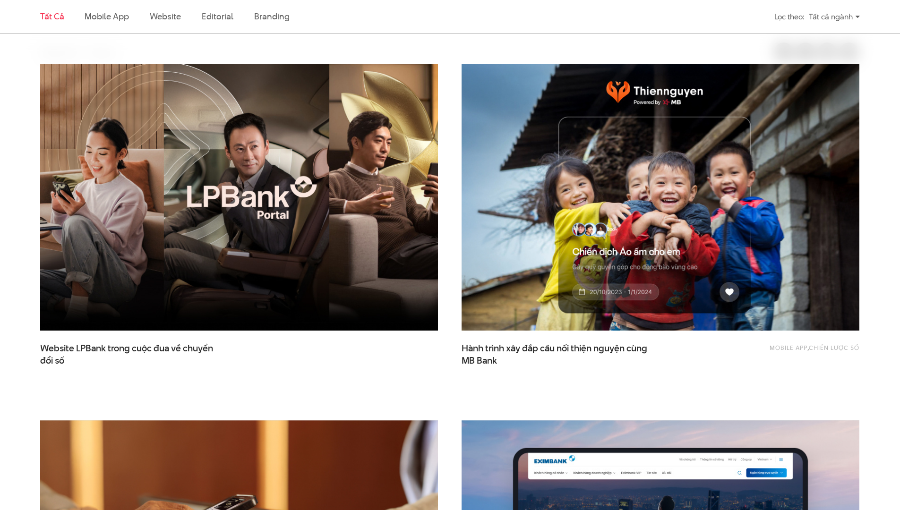
scroll to position [307, 0]
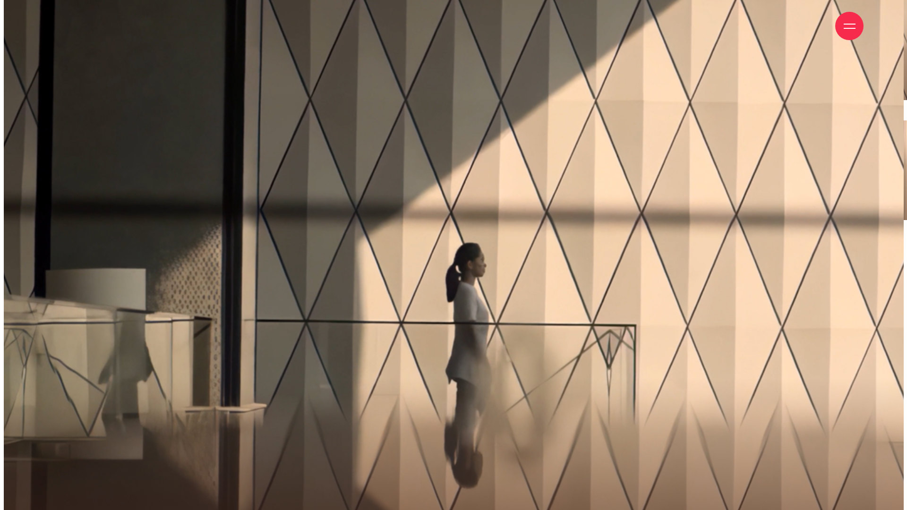
scroll to position [66, 0]
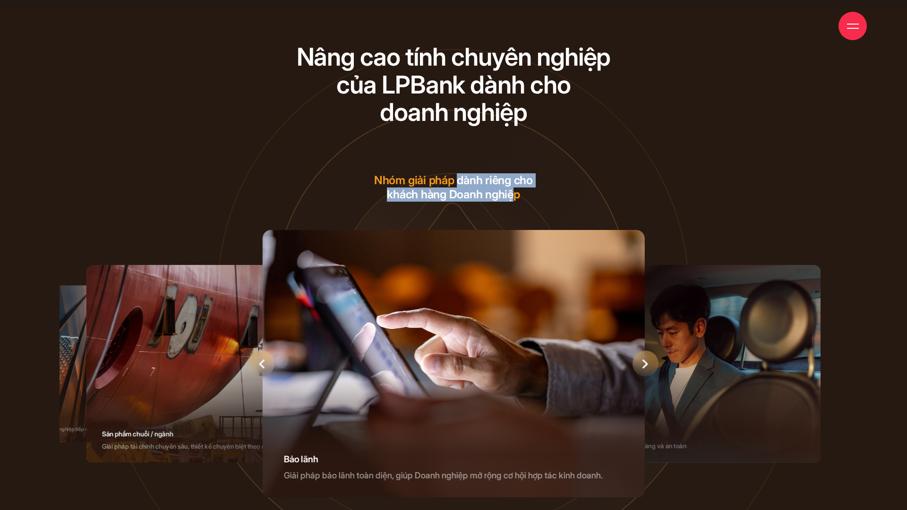
drag, startPoint x: 457, startPoint y: 182, endPoint x: 515, endPoint y: 196, distance: 59.7
click at [515, 196] on h3 "Nhóm giải pháp dành riêng cho khách hàng Doanh nghiệp" at bounding box center [454, 187] width 788 height 28
click at [525, 191] on h3 "Nhóm giải pháp dành riêng cho khách hàng Doanh nghiệp" at bounding box center [454, 187] width 788 height 28
drag, startPoint x: 526, startPoint y: 195, endPoint x: 383, endPoint y: 178, distance: 144.5
click at [383, 178] on h3 "Nhóm giải pháp dành riêng cho khách hàng Doanh nghiệp" at bounding box center [454, 187] width 788 height 28
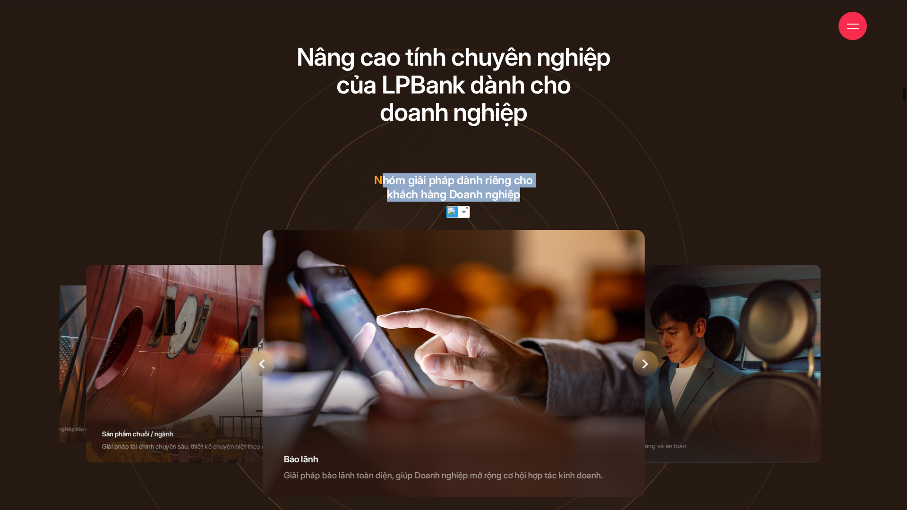
click at [441, 175] on h3 "Nhóm giải pháp dành riêng cho khách hàng Doanh nghiệp" at bounding box center [454, 187] width 788 height 28
click at [454, 180] on h3 "Nhóm giải pháp dành riêng cho khách hàng Doanh nghiệp" at bounding box center [454, 187] width 788 height 28
click at [456, 172] on div "Nâng cao tính chuyên nghiệp của LPBank dành cho doanh nghiệp Nâng cao tính chuy…" at bounding box center [453, 108] width 399 height 130
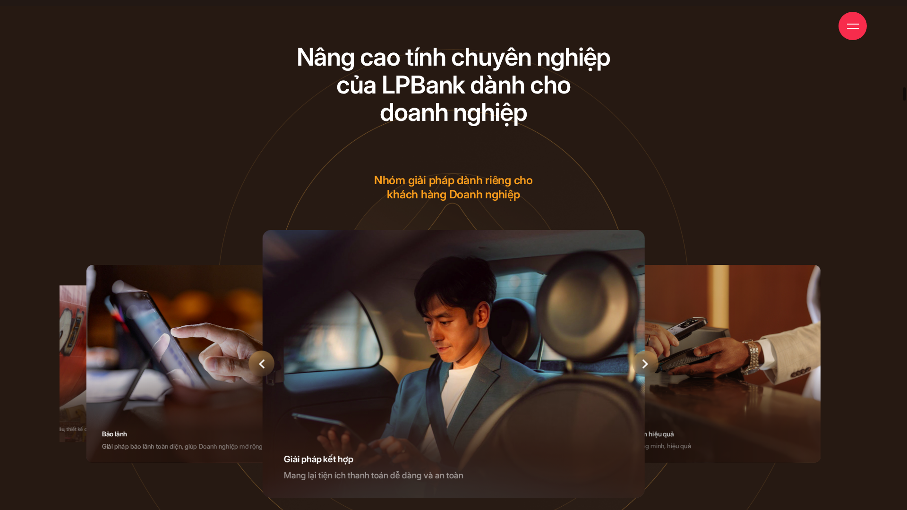
click at [455, 179] on h3 "Nhóm giải pháp dành riêng cho khách hàng Doanh nghiệp" at bounding box center [454, 187] width 788 height 28
drag, startPoint x: 454, startPoint y: 179, endPoint x: 429, endPoint y: 179, distance: 25.0
click at [429, 179] on h3 "Nhóm giải pháp dành riêng cho khách hàng Doanh nghiệp" at bounding box center [454, 187] width 788 height 28
click at [438, 179] on h3 "Nhóm giải pháp dành riêng cho khách hàng Doanh nghiệp" at bounding box center [454, 187] width 788 height 28
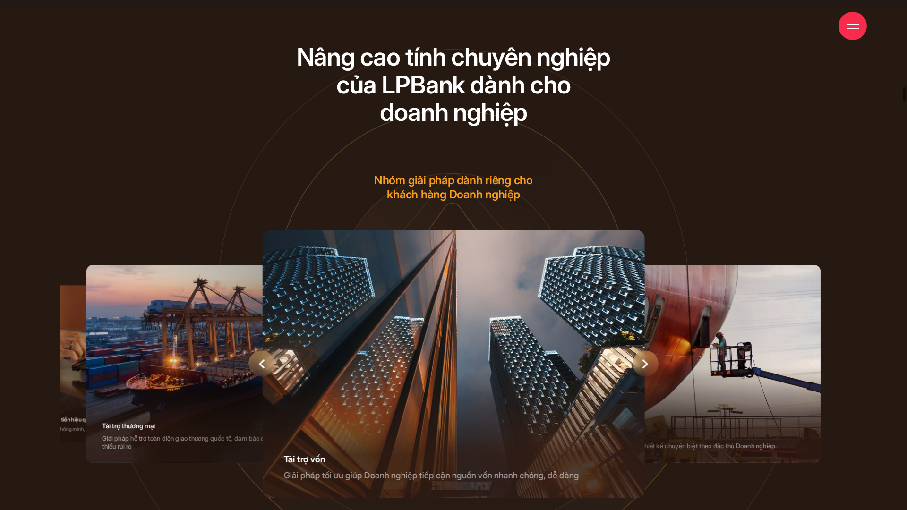
click at [264, 364] on div "Previous slide" at bounding box center [261, 364] width 26 height 26
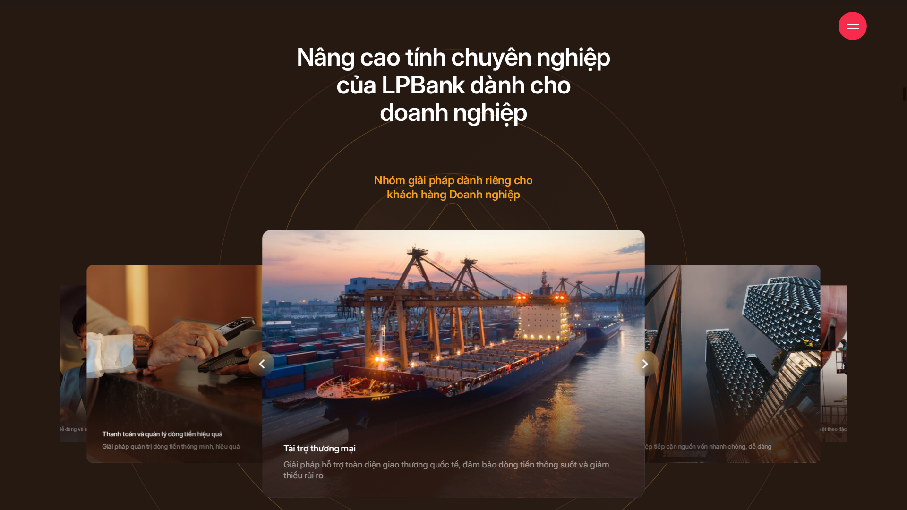
click at [264, 364] on div "Previous slide" at bounding box center [261, 364] width 26 height 26
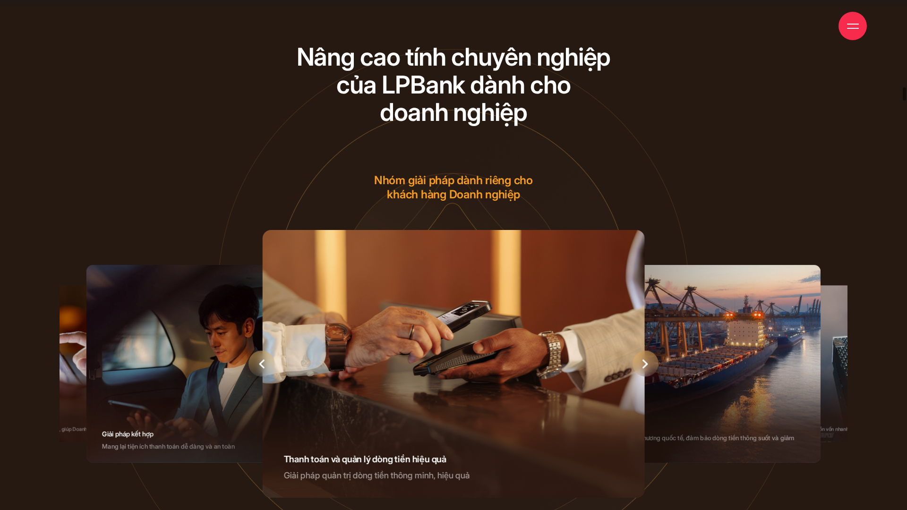
click at [264, 364] on div "Previous slide" at bounding box center [261, 364] width 26 height 26
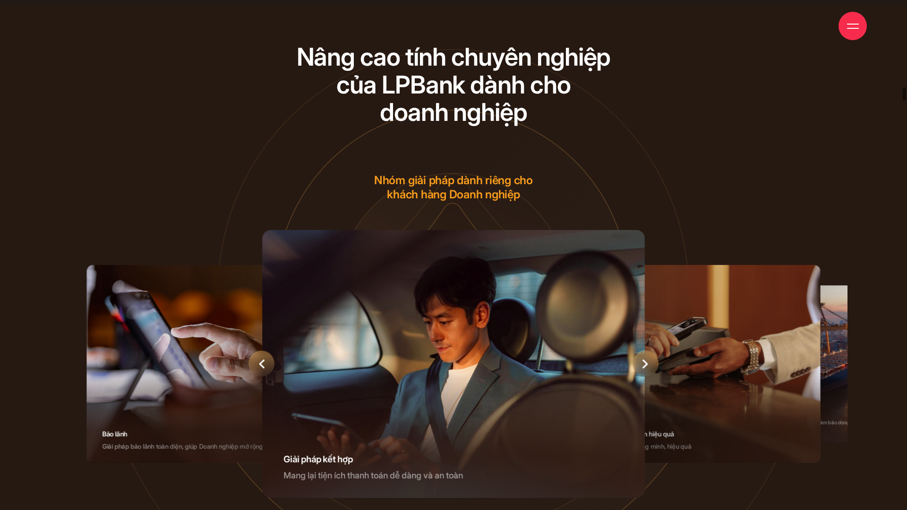
click at [264, 364] on icon "Previous slide" at bounding box center [262, 363] width 6 height 9
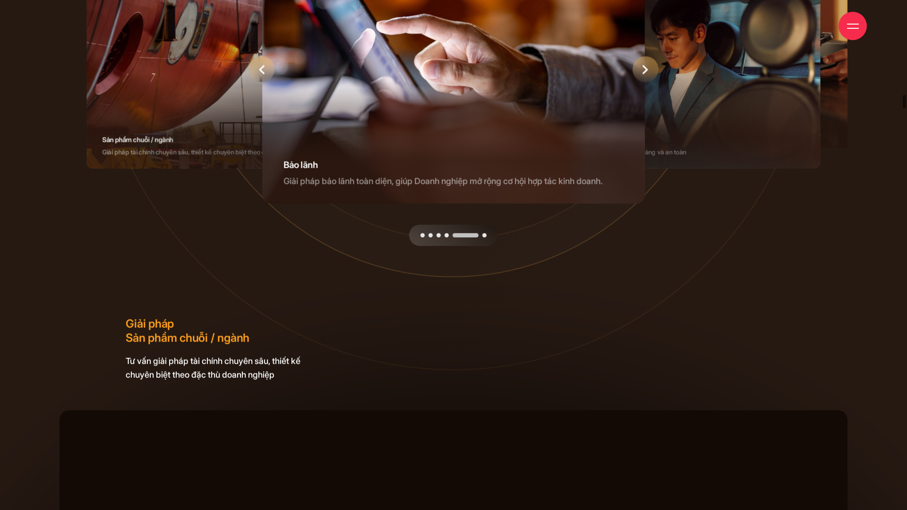
click at [644, 74] on div "Next slide" at bounding box center [645, 70] width 26 height 26
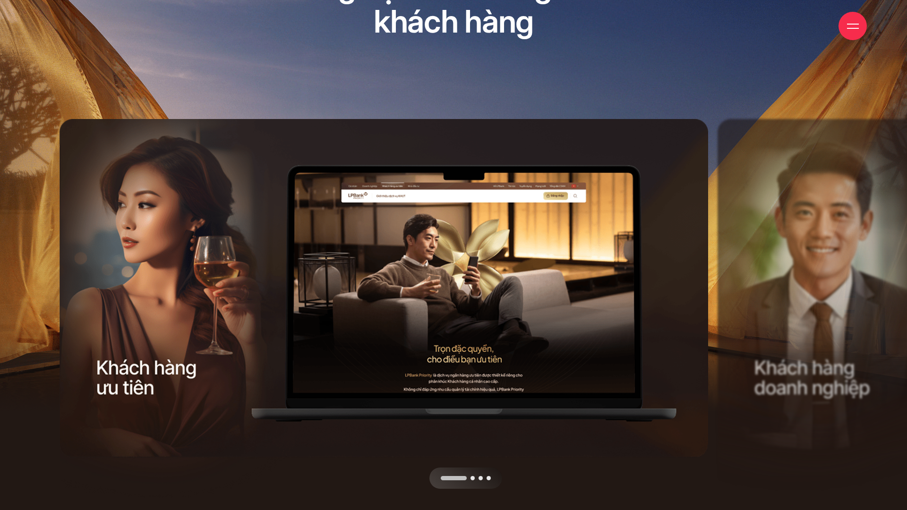
click at [525, 247] on div "Next slide" at bounding box center [551, 304] width 328 height 370
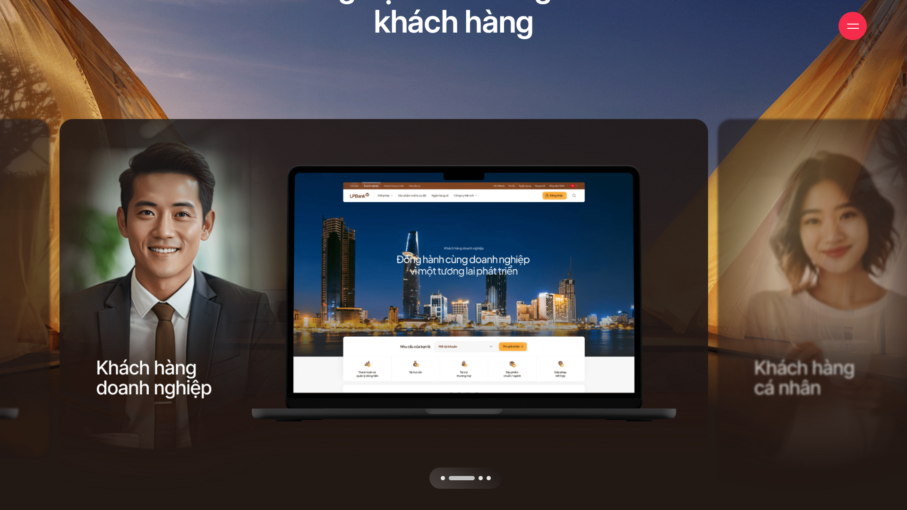
click at [525, 247] on div "Next slide" at bounding box center [551, 304] width 328 height 370
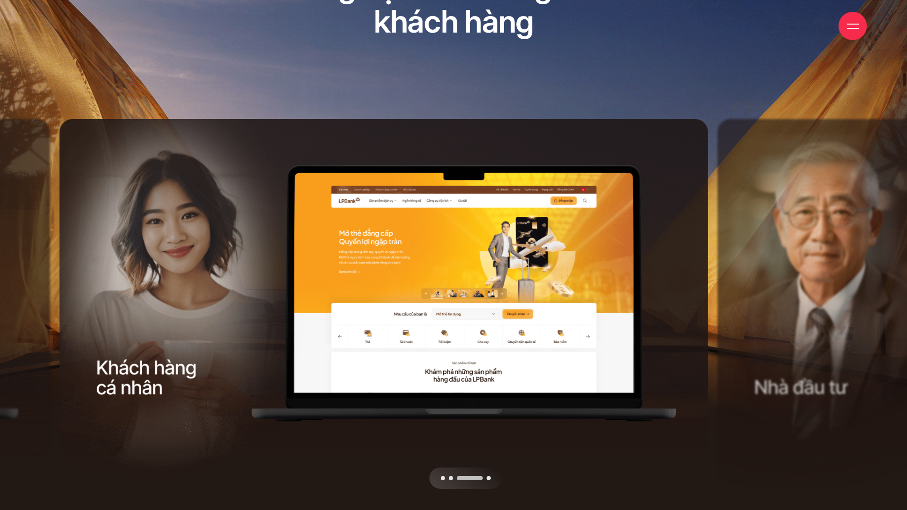
click at [525, 247] on div "Next slide" at bounding box center [551, 304] width 328 height 370
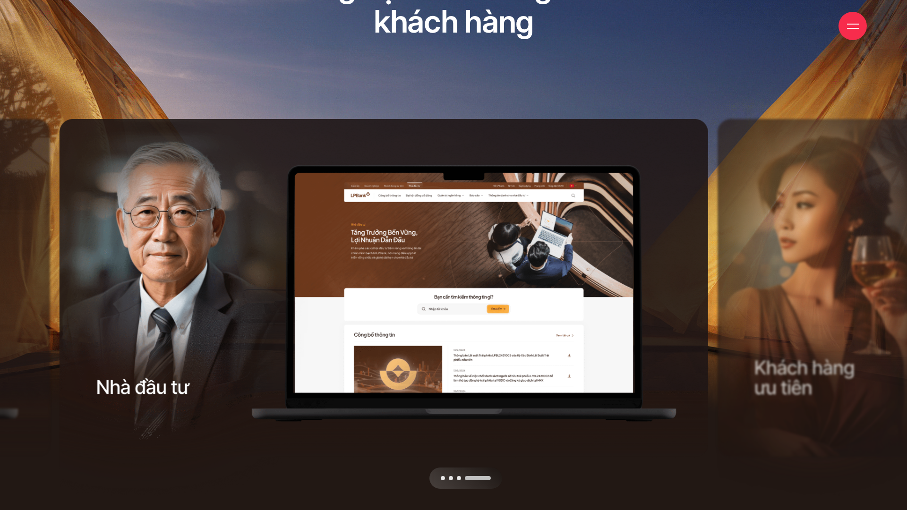
click at [525, 247] on div "Next slide" at bounding box center [551, 304] width 328 height 370
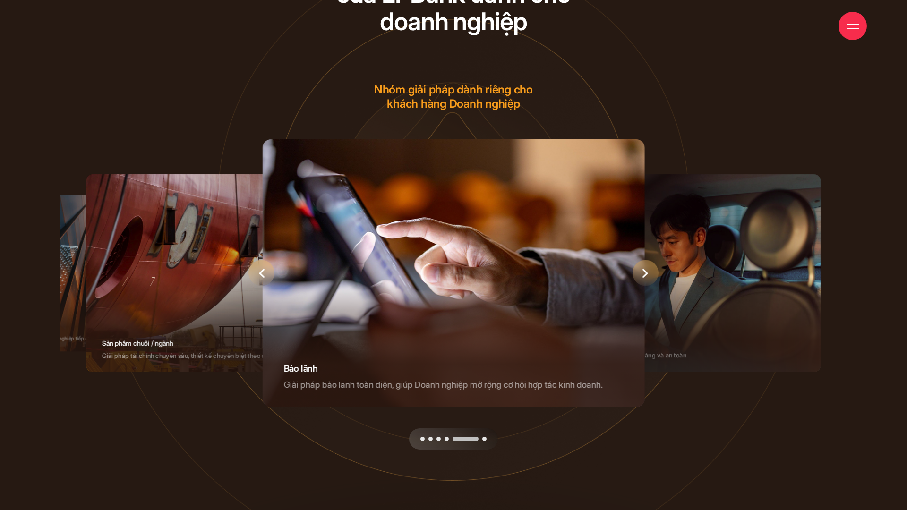
click at [551, 268] on div "5 / 6" at bounding box center [453, 273] width 383 height 268
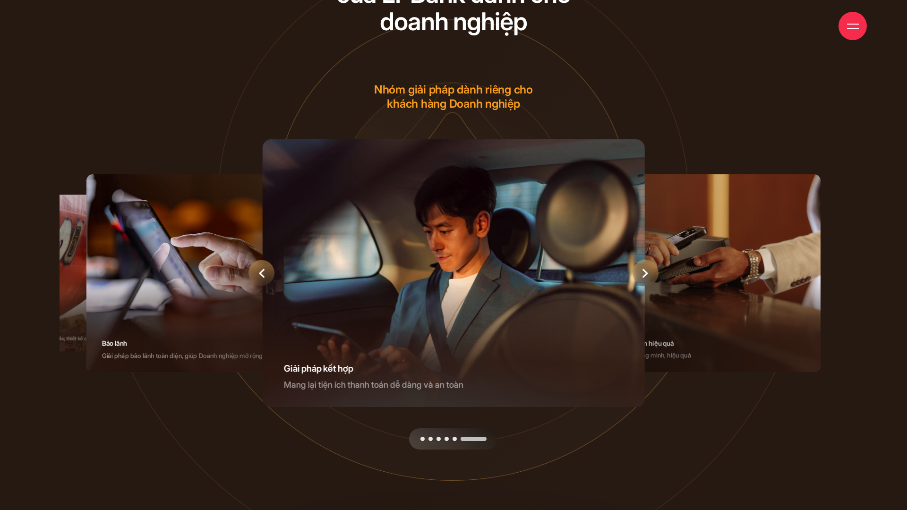
click at [618, 278] on div "6 / 6" at bounding box center [453, 273] width 383 height 268
